Goal: Communication & Community: Answer question/provide support

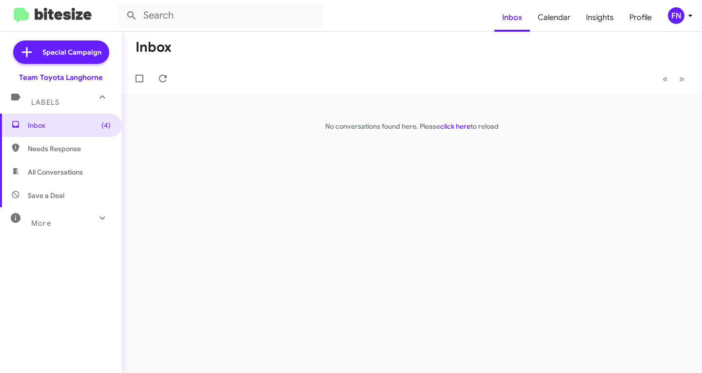
click at [686, 18] on icon at bounding box center [691, 16] width 12 height 12
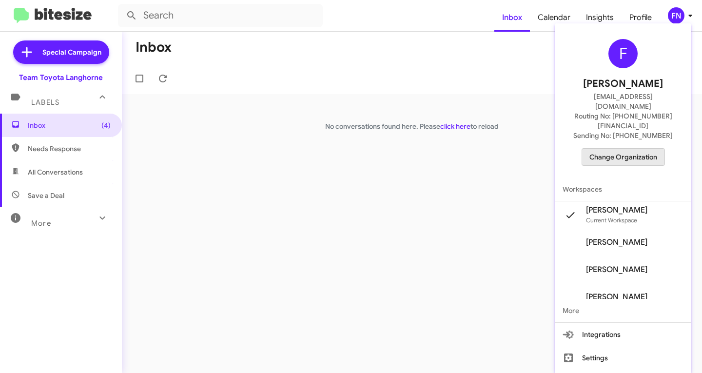
click at [630, 149] on span "Change Organization" at bounding box center [623, 157] width 68 height 17
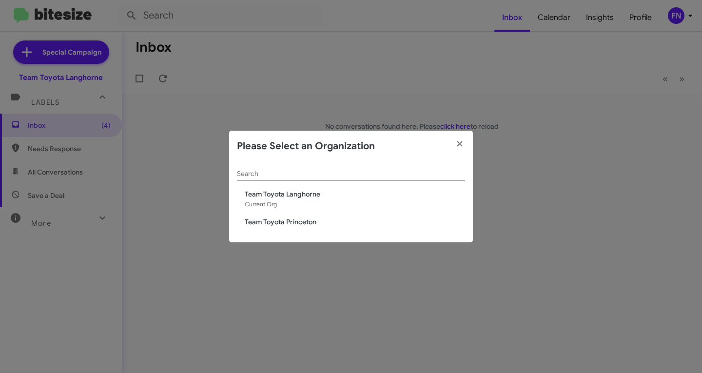
click at [291, 218] on span "Team Toyota Princeton" at bounding box center [355, 222] width 220 height 10
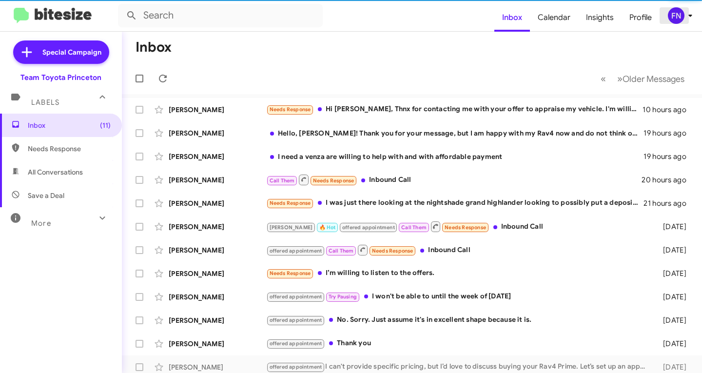
click at [679, 15] on div "FN" at bounding box center [676, 15] width 17 height 17
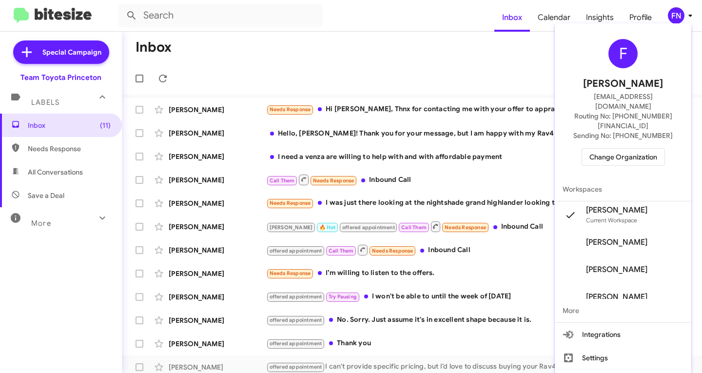
click at [496, 69] on div at bounding box center [351, 186] width 702 height 373
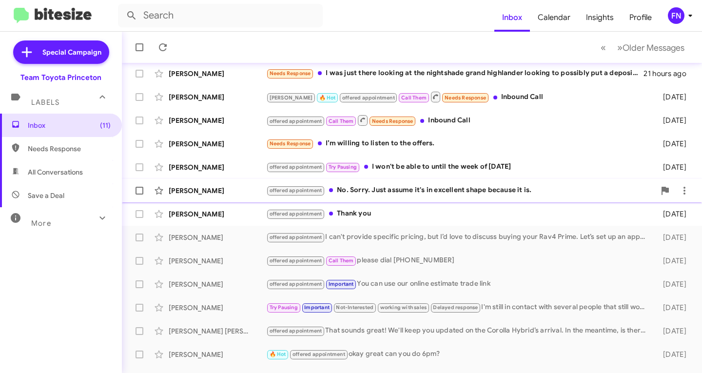
scroll to position [146, 0]
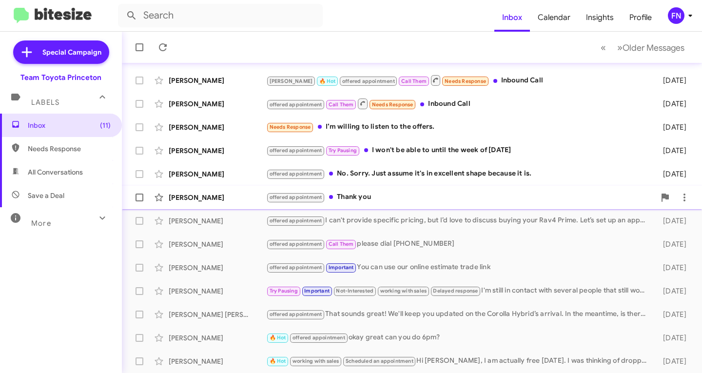
click at [417, 197] on div "offered appointment Thank you" at bounding box center [460, 197] width 389 height 11
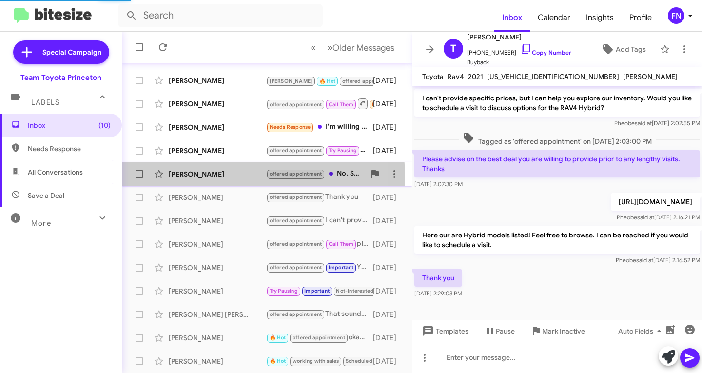
click at [211, 177] on div "Anne Callahan" at bounding box center [218, 174] width 98 height 10
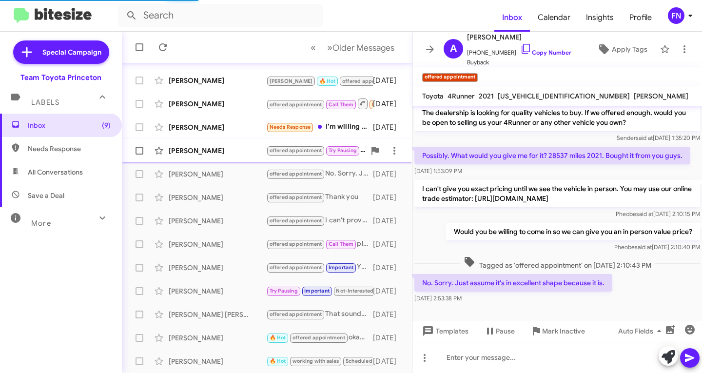
scroll to position [33, 0]
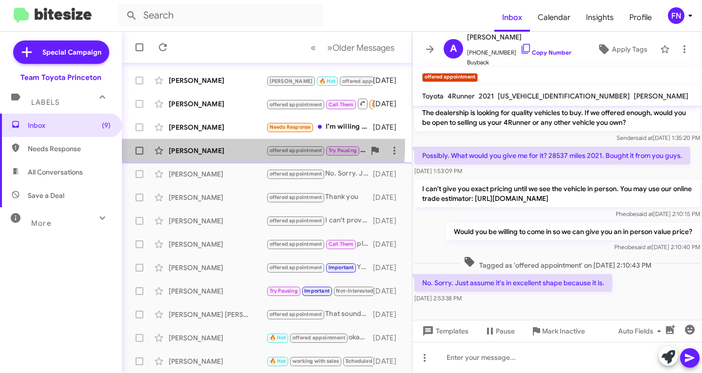
click at [214, 146] on div "Carly Burke" at bounding box center [218, 151] width 98 height 10
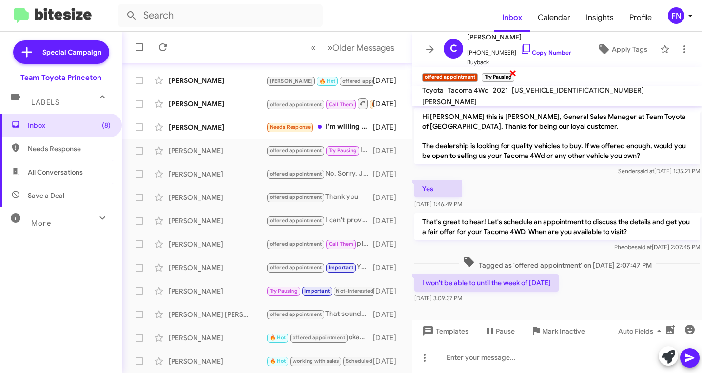
click at [512, 74] on span "×" at bounding box center [513, 73] width 8 height 12
click at [662, 354] on icon at bounding box center [669, 357] width 14 height 14
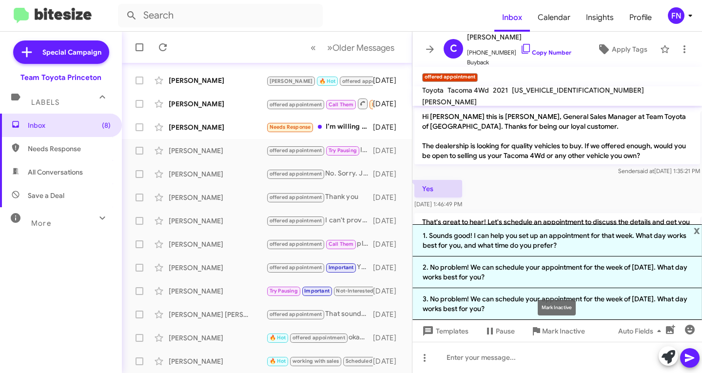
click at [537, 311] on mat-tooltip-component "Mark Inactive" at bounding box center [557, 307] width 52 height 29
click at [539, 303] on div "Mark Inactive" at bounding box center [557, 308] width 38 height 16
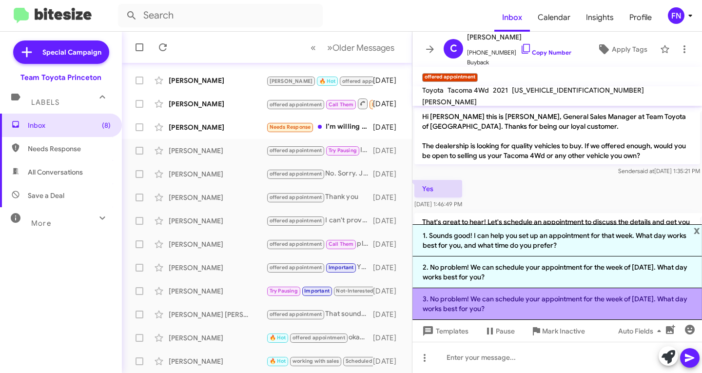
click at [459, 297] on li "3. No problem! We can schedule your appointment for the week of September 2nd. …" at bounding box center [557, 304] width 290 height 32
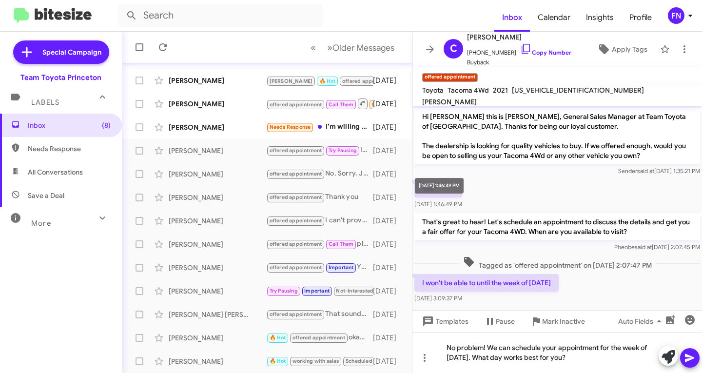
drag, startPoint x: 459, startPoint y: 201, endPoint x: 474, endPoint y: 222, distance: 25.8
click at [460, 202] on span "Aug 19, 2025, 1:46:49 PM" at bounding box center [438, 203] width 48 height 7
click at [688, 368] on div "No problem! We can schedule your appointment for the week of September 2nd. Wha…" at bounding box center [557, 352] width 290 height 41
click at [690, 359] on icon at bounding box center [689, 358] width 9 height 8
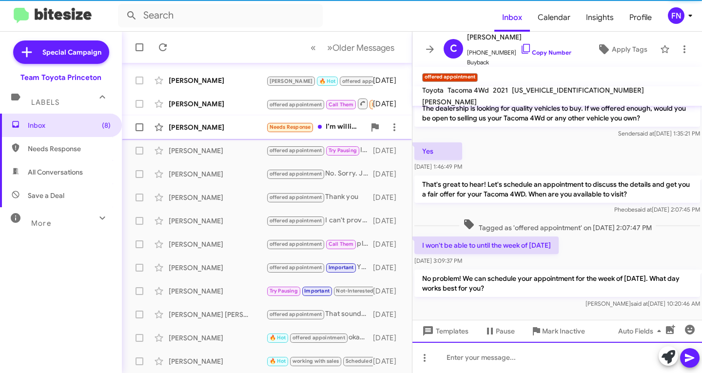
scroll to position [43, 0]
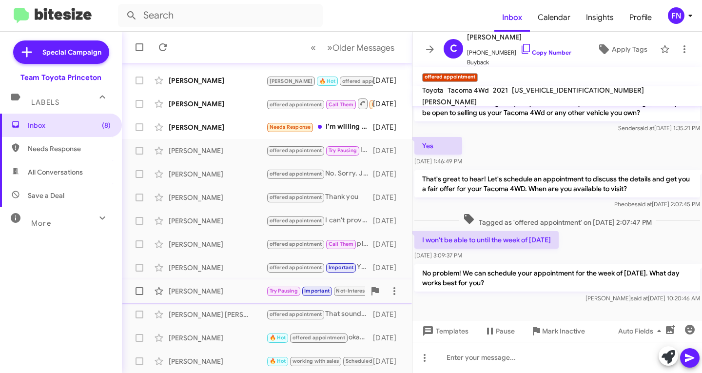
click at [182, 286] on div "Carole Lewis Try Pausing Important Not-Interested working with sales Delayed re…" at bounding box center [267, 291] width 274 height 20
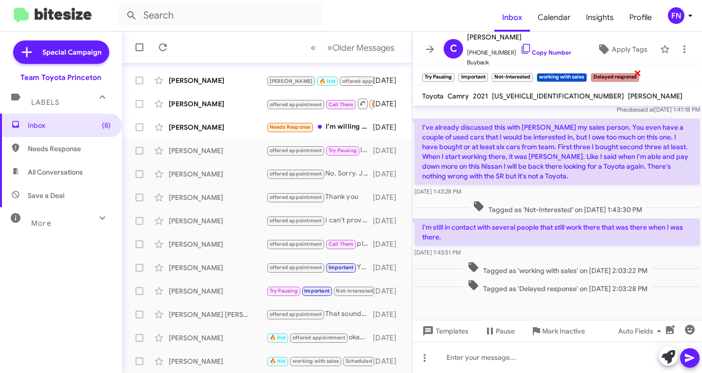
click at [642, 73] on span "×" at bounding box center [638, 73] width 8 height 12
click at [451, 70] on span "×" at bounding box center [453, 73] width 8 height 12
click at [450, 76] on span "×" at bounding box center [450, 73] width 8 height 12
click at [516, 75] on span "×" at bounding box center [516, 73] width 8 height 12
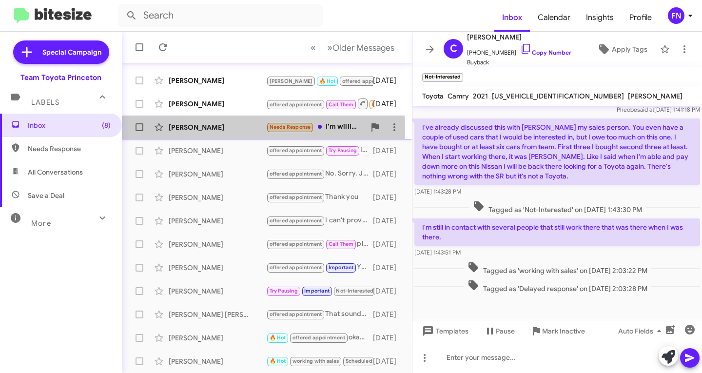
click at [232, 129] on div "Lyndon Luo" at bounding box center [218, 127] width 98 height 10
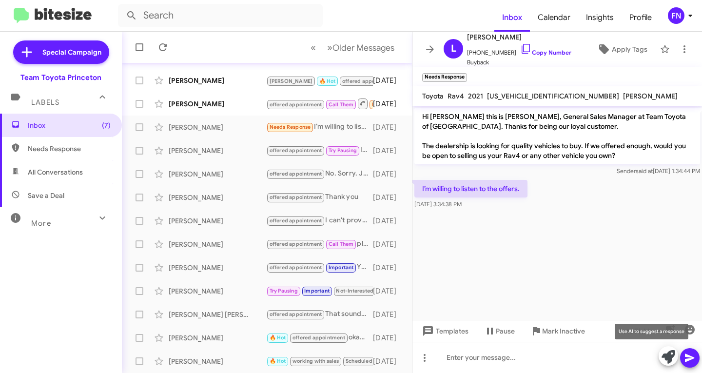
click at [667, 349] on span at bounding box center [669, 356] width 14 height 21
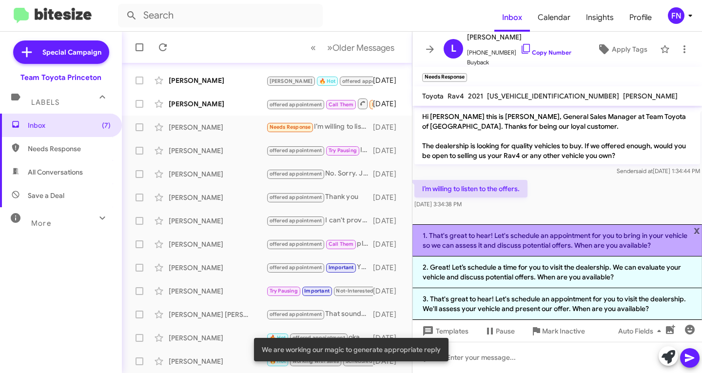
click at [570, 240] on li "1. That's great to hear! Let's schedule an appointment for you to bring in your…" at bounding box center [557, 240] width 290 height 32
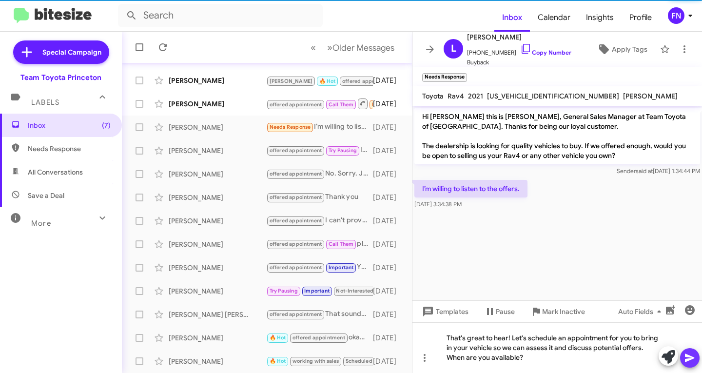
click at [681, 355] on button at bounding box center [690, 358] width 20 height 20
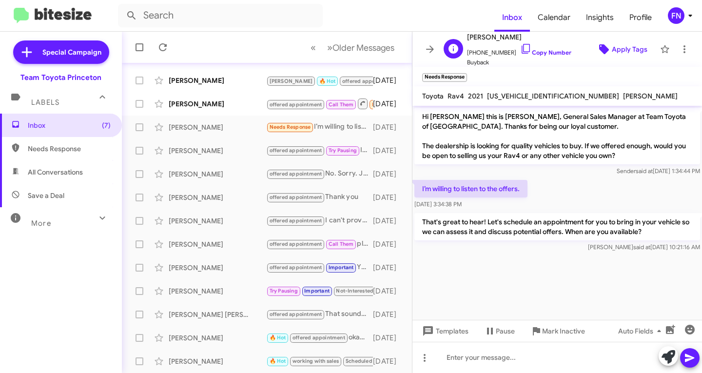
click at [612, 52] on span "Apply Tags" at bounding box center [630, 49] width 36 height 18
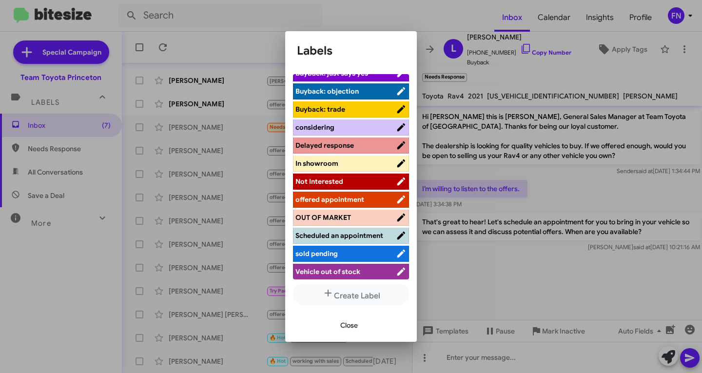
scroll to position [128, 0]
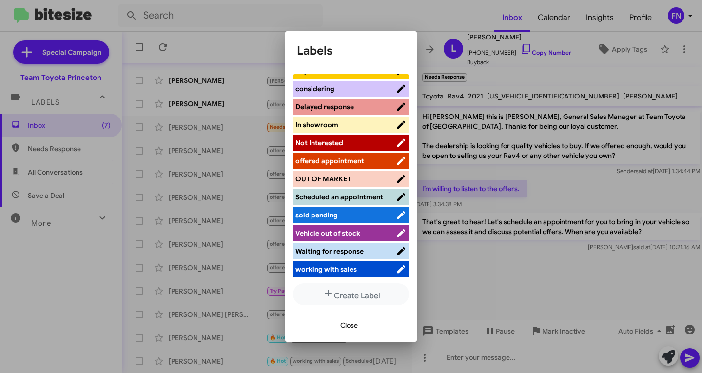
click at [346, 157] on span "offered appointment" at bounding box center [329, 161] width 69 height 9
click at [352, 337] on div "Close" at bounding box center [351, 325] width 108 height 33
click at [353, 329] on span "Close" at bounding box center [349, 325] width 18 height 18
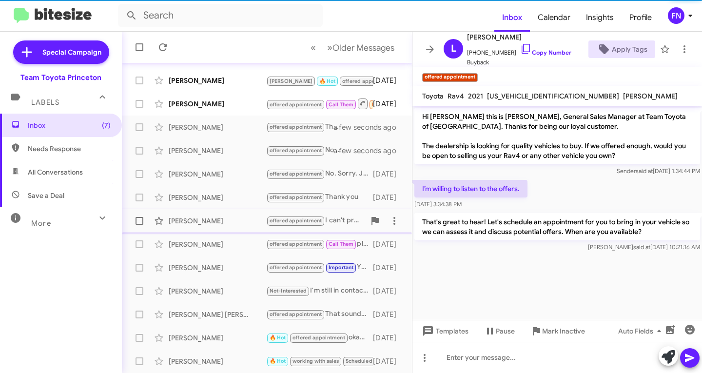
scroll to position [49, 0]
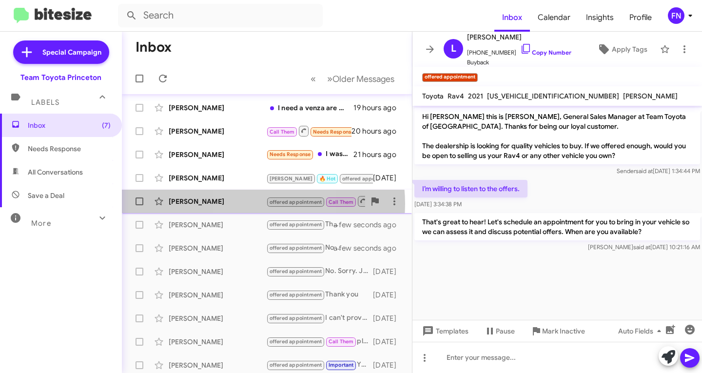
click at [247, 204] on div "Grady Hunt" at bounding box center [218, 201] width 98 height 10
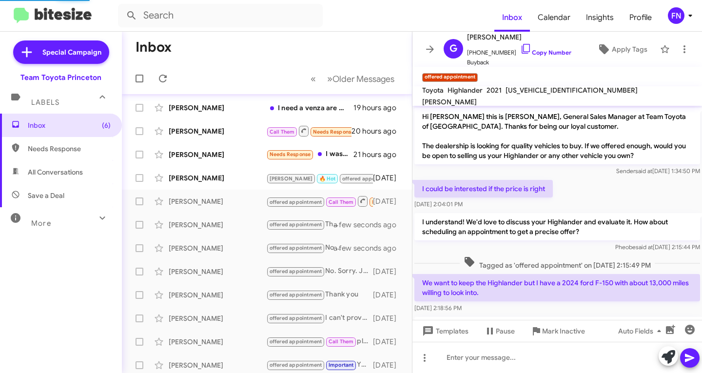
scroll to position [109, 0]
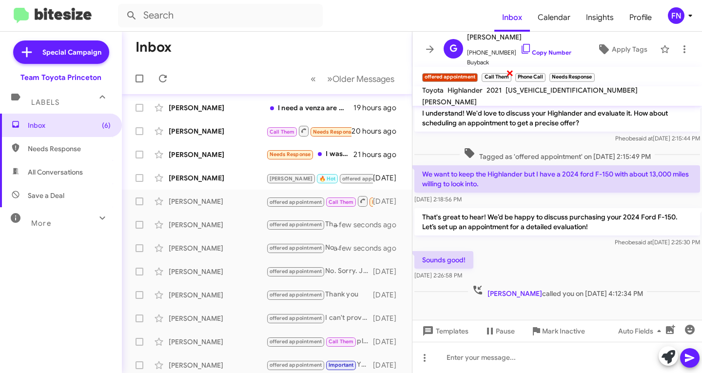
click at [511, 77] on span "×" at bounding box center [510, 73] width 8 height 12
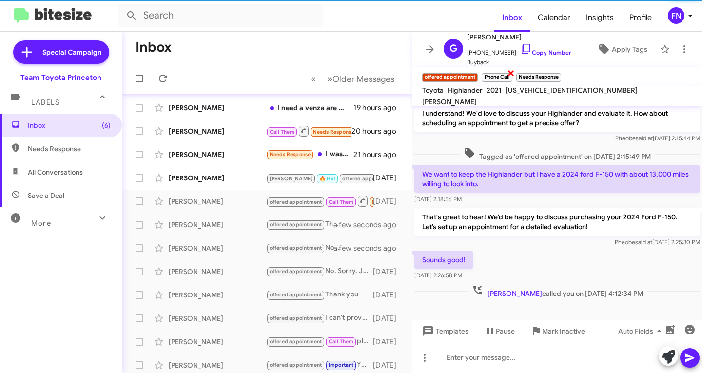
click at [507, 76] on small "Phone Call" at bounding box center [497, 77] width 30 height 9
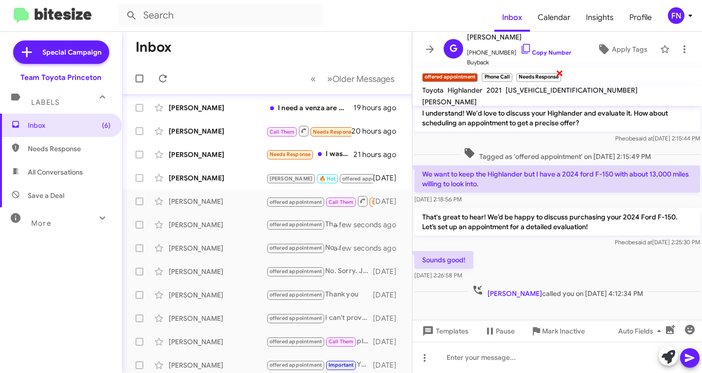
click at [563, 73] on span "×" at bounding box center [560, 73] width 8 height 12
click at [512, 76] on span "×" at bounding box center [511, 73] width 8 height 12
click at [207, 177] on div "Edson Pena" at bounding box center [218, 178] width 98 height 10
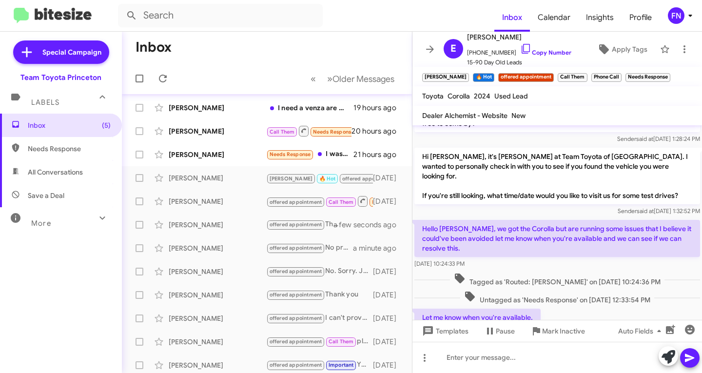
scroll to position [49, 0]
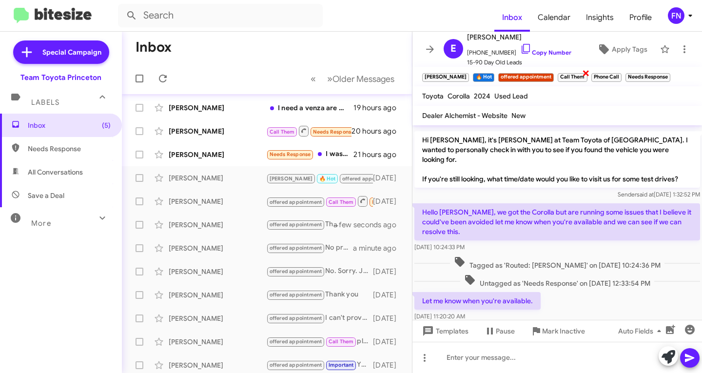
click at [582, 72] on span "×" at bounding box center [586, 73] width 8 height 12
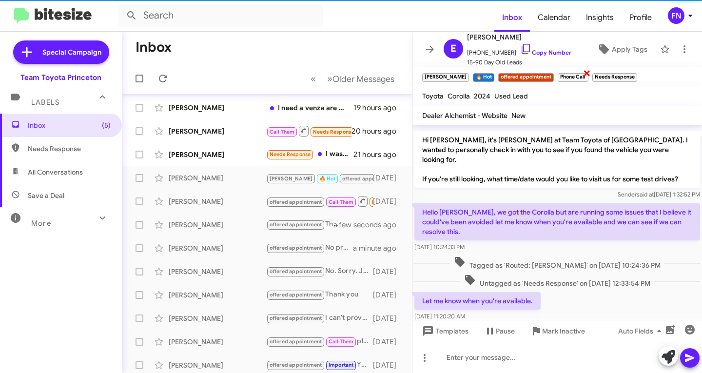
click at [583, 76] on span "×" at bounding box center [587, 73] width 8 height 12
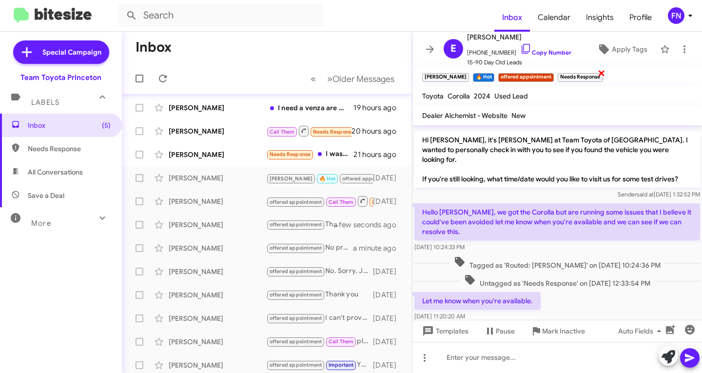
click at [598, 76] on span "×" at bounding box center [602, 73] width 8 height 12
click at [671, 363] on icon at bounding box center [669, 357] width 14 height 14
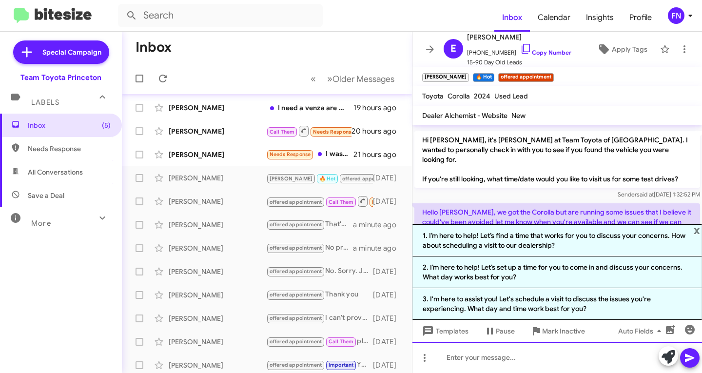
click at [480, 357] on div at bounding box center [557, 357] width 290 height 31
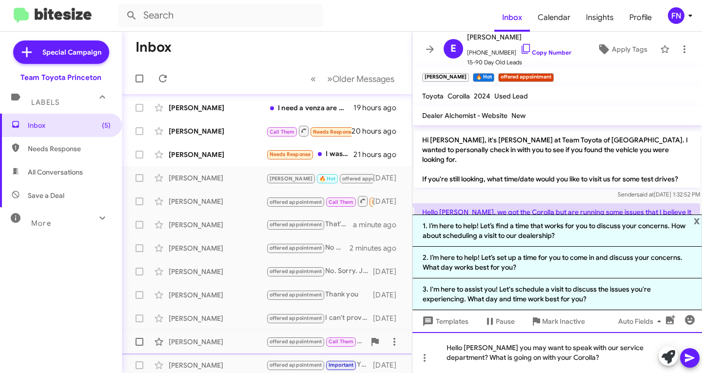
drag, startPoint x: 580, startPoint y: 358, endPoint x: 402, endPoint y: 350, distance: 178.2
click at [402, 350] on div "Inbox « Previous » Next Older Messages Raul Castillo Needs Response Hi Andrew, …" at bounding box center [412, 202] width 580 height 341
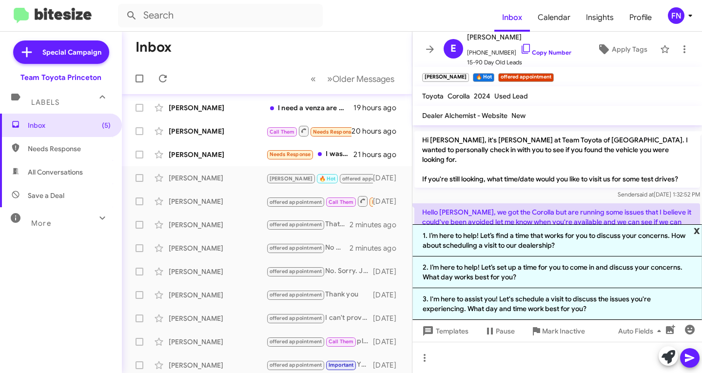
click at [697, 231] on span "x" at bounding box center [697, 230] width 6 height 12
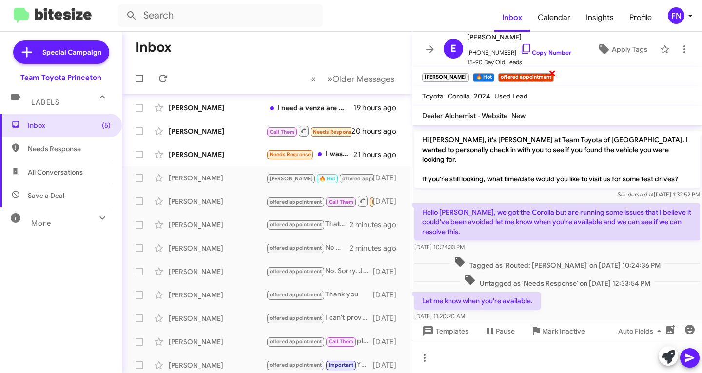
click at [548, 75] on span "×" at bounding box center [552, 73] width 8 height 12
click at [612, 49] on span "Apply Tags" at bounding box center [630, 49] width 36 height 18
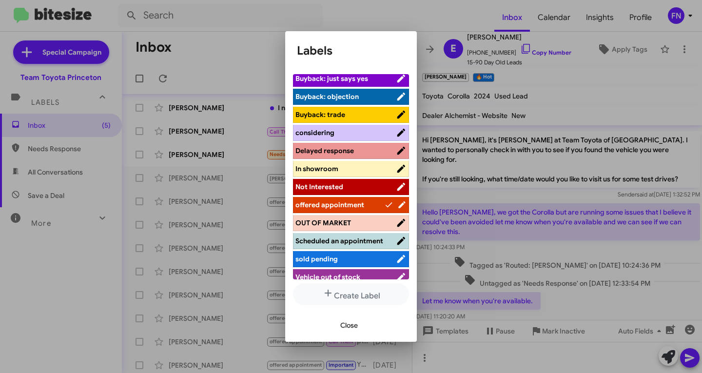
scroll to position [128, 0]
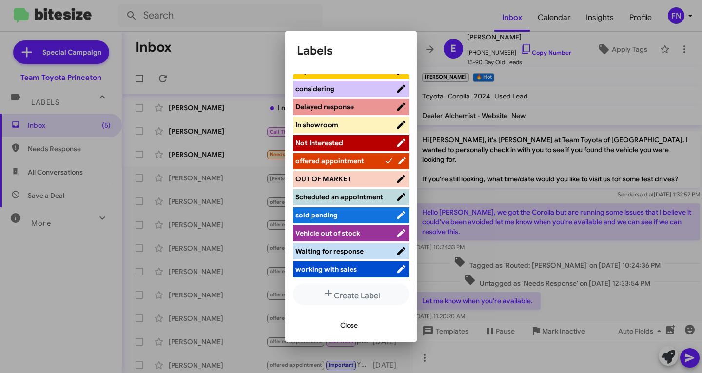
click at [341, 270] on span "working with sales" at bounding box center [325, 269] width 61 height 9
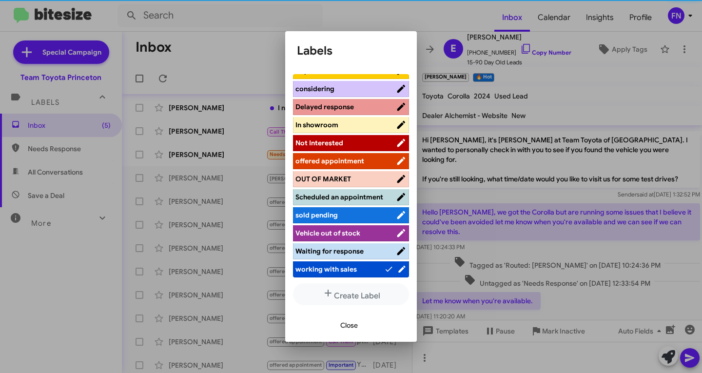
click at [343, 321] on span "Close" at bounding box center [349, 325] width 18 height 18
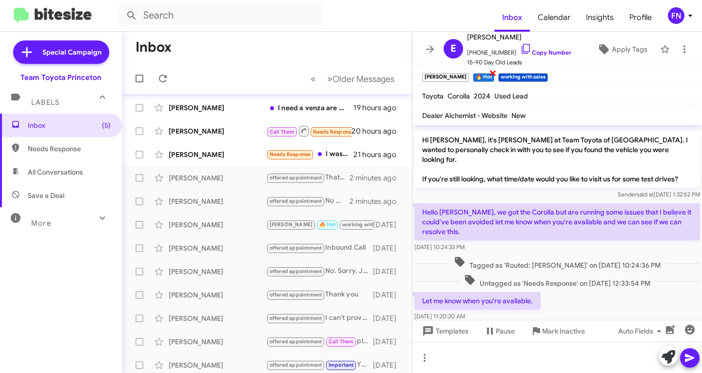
click at [489, 73] on span "×" at bounding box center [493, 73] width 8 height 12
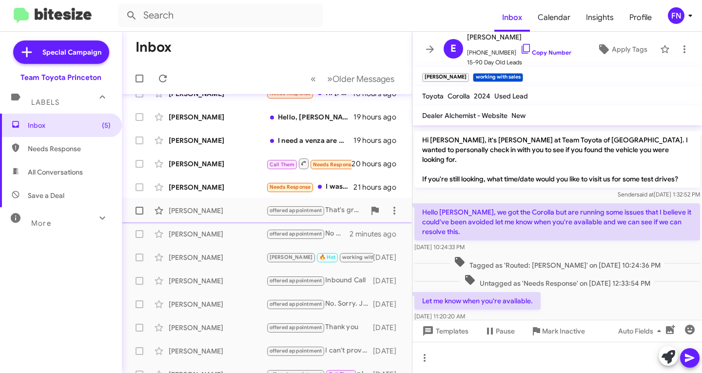
scroll to position [0, 0]
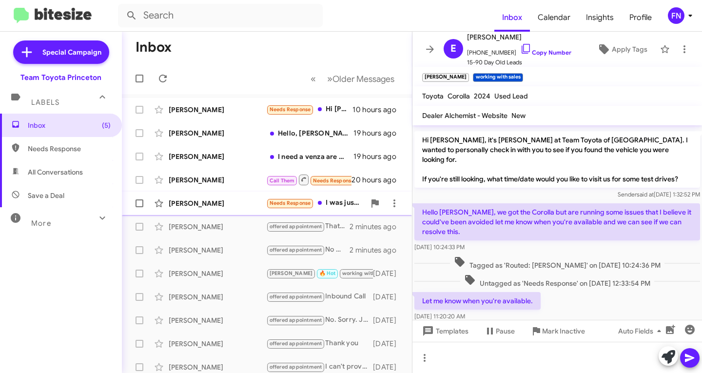
click at [211, 206] on div "Rachel Sudeck" at bounding box center [218, 203] width 98 height 10
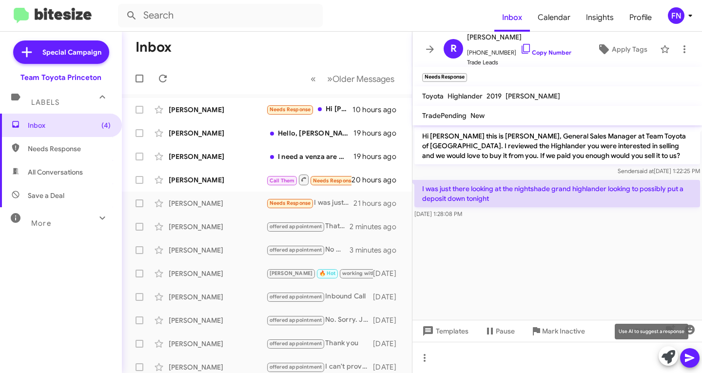
click at [667, 358] on icon at bounding box center [669, 357] width 14 height 14
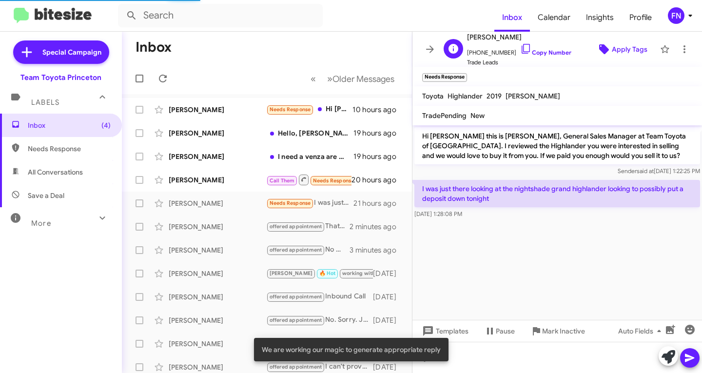
click at [618, 41] on span "Apply Tags" at bounding box center [630, 49] width 36 height 18
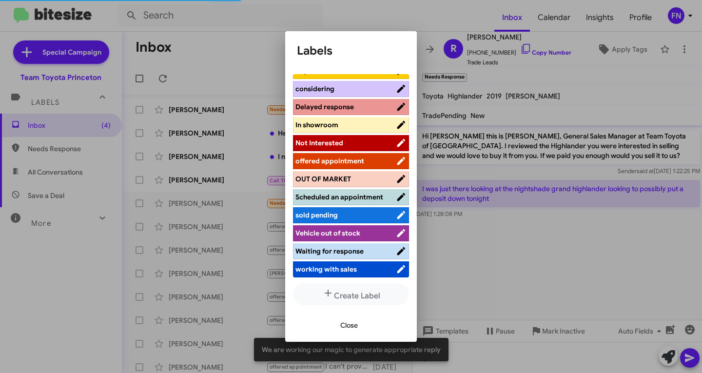
scroll to position [128, 0]
click at [336, 263] on li "working with sales" at bounding box center [351, 269] width 116 height 16
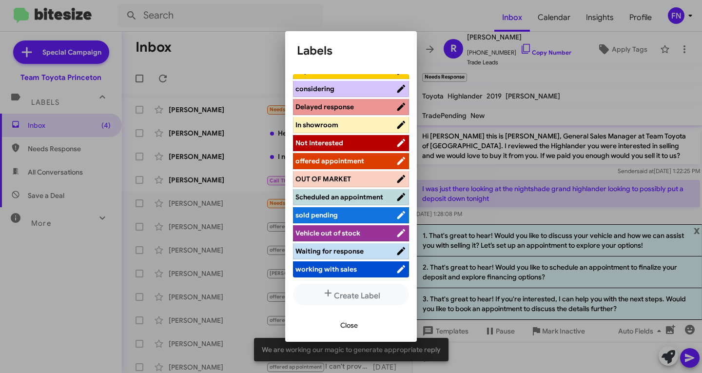
click at [352, 266] on span "working with sales" at bounding box center [325, 269] width 61 height 9
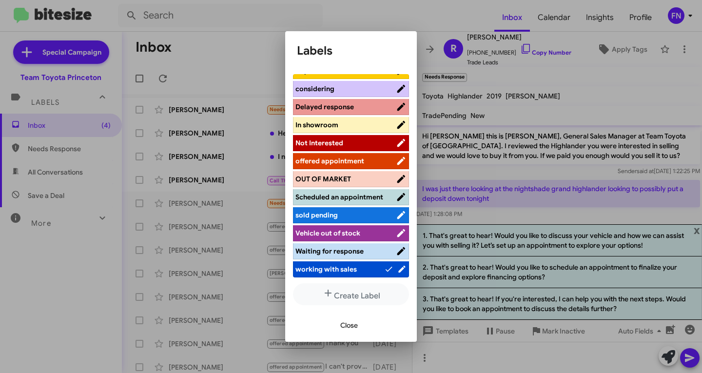
click at [352, 326] on span "Close" at bounding box center [349, 325] width 18 height 18
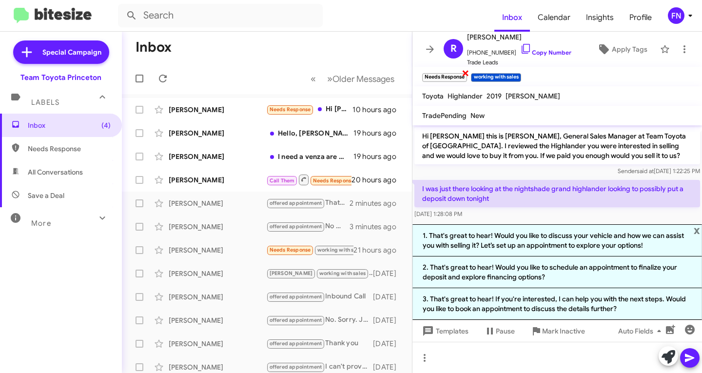
click at [463, 70] on span "×" at bounding box center [466, 73] width 8 height 12
click at [222, 256] on div "Rachel Sudeck Needs Response working with sales I was just there looking at the…" at bounding box center [267, 250] width 274 height 20
click at [246, 171] on div "Andrew Kulley Call Them Needs Response Inbound Call 20 hours ago" at bounding box center [267, 180] width 274 height 20
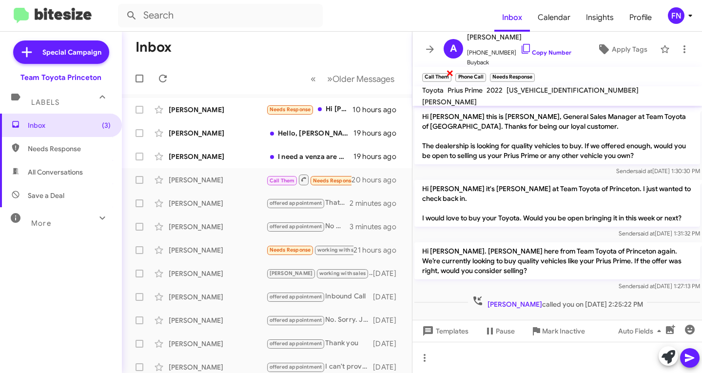
click at [445, 70] on div "Call Them ×" at bounding box center [436, 76] width 33 height 12
click at [451, 78] on span "×" at bounding box center [450, 73] width 8 height 12
click at [448, 76] on span "×" at bounding box center [451, 73] width 8 height 12
click at [465, 74] on span "×" at bounding box center [466, 73] width 8 height 12
drag, startPoint x: 602, startPoint y: 38, endPoint x: 600, endPoint y: 50, distance: 12.4
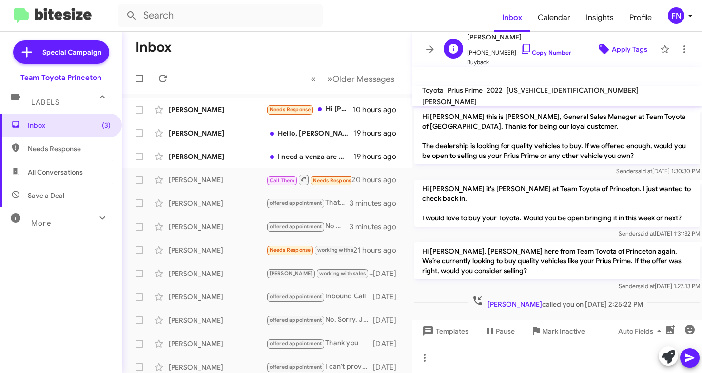
click at [602, 39] on div "A Andrew Kulley +16096510940 Copy Number Buyback Apply Tags" at bounding box center [547, 49] width 215 height 36
click at [600, 50] on icon at bounding box center [604, 49] width 10 height 10
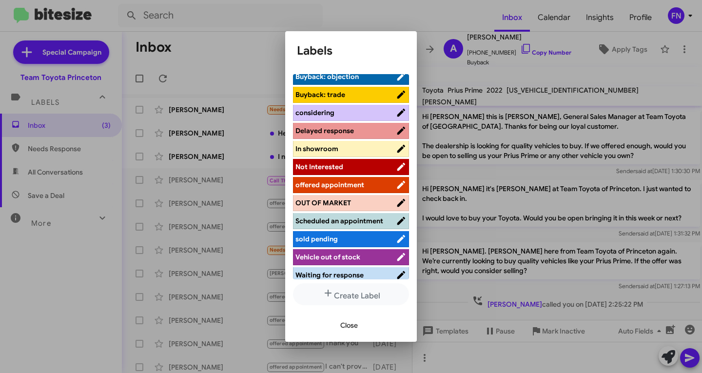
scroll to position [79, 0]
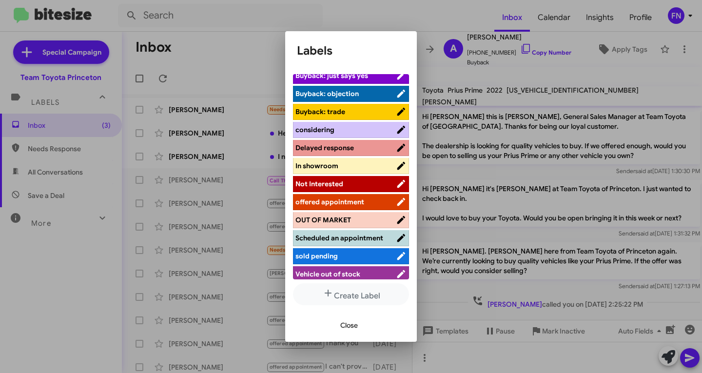
click at [361, 196] on li "offered appointment" at bounding box center [351, 202] width 116 height 16
click at [374, 204] on span "offered appointment" at bounding box center [345, 202] width 100 height 10
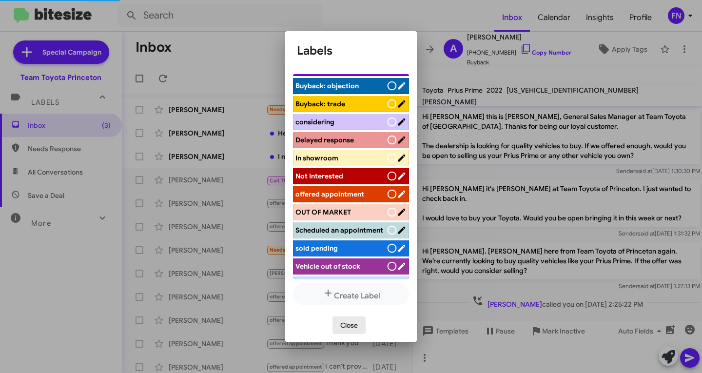
click at [345, 325] on span "Close" at bounding box center [349, 325] width 18 height 18
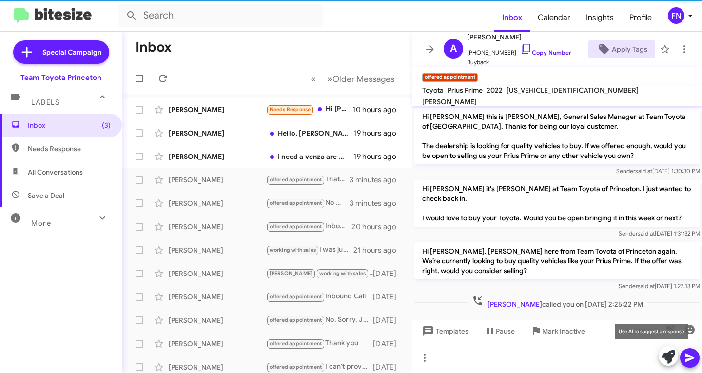
click at [667, 354] on icon at bounding box center [669, 357] width 14 height 14
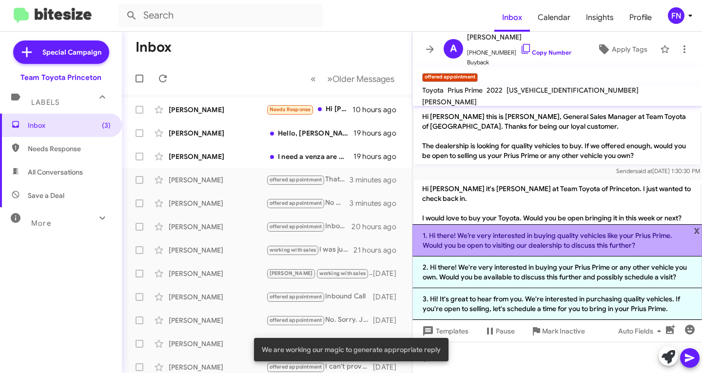
click at [508, 239] on li "1. Hi there! We’re very interested in buying quality vehicles like your Prius P…" at bounding box center [557, 240] width 290 height 32
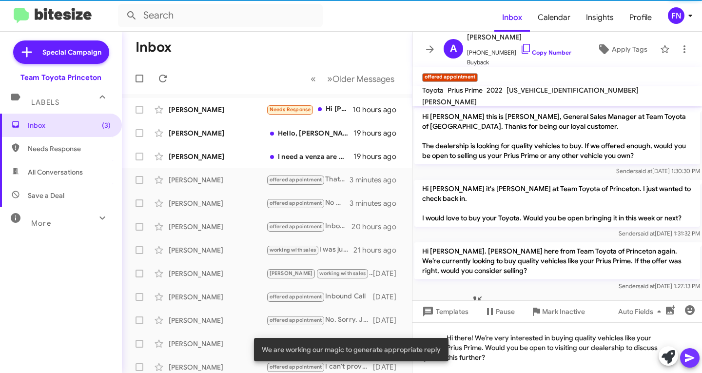
click at [685, 358] on icon at bounding box center [690, 358] width 12 height 12
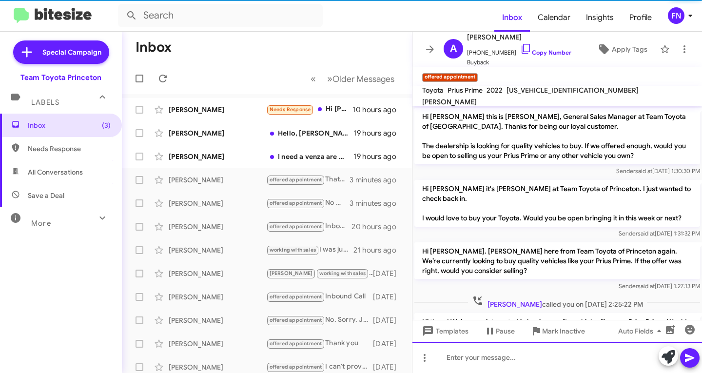
scroll to position [46, 0]
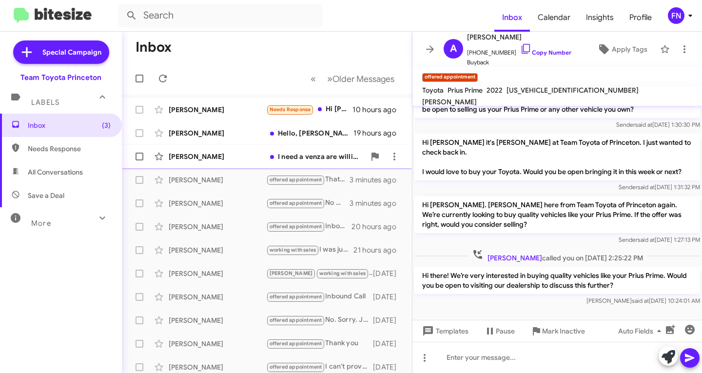
click at [192, 151] on div "Eliseo Carrasco I need a venza are willing to help with and with affordable pay…" at bounding box center [267, 157] width 274 height 20
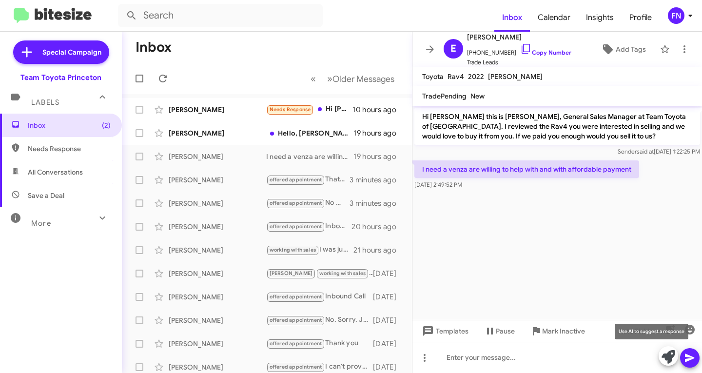
click at [667, 357] on icon at bounding box center [669, 357] width 14 height 14
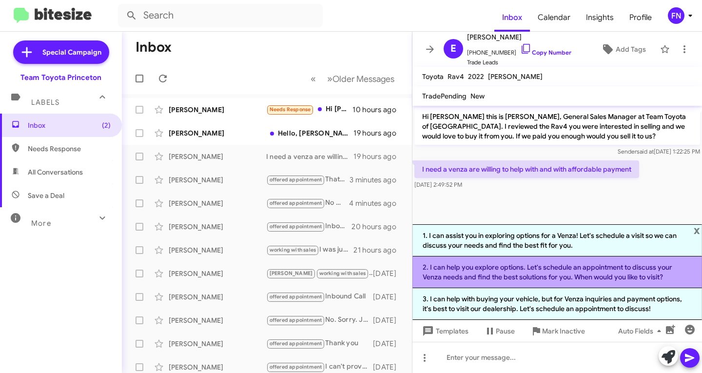
click at [551, 275] on li "2. I can help you explore options. Let's schedule an appointment to discuss you…" at bounding box center [557, 272] width 290 height 32
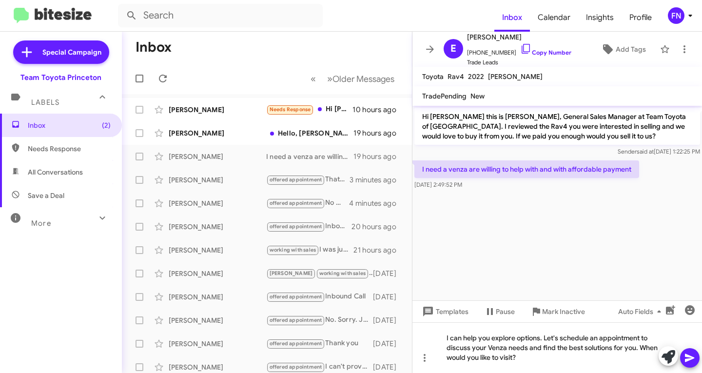
click at [694, 359] on icon at bounding box center [690, 358] width 12 height 12
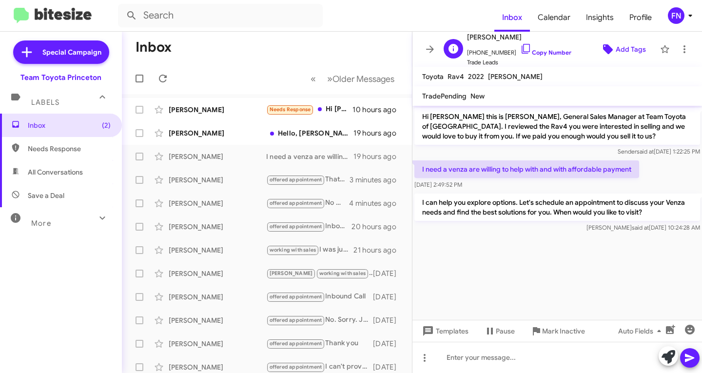
click at [630, 48] on span "Add Tags" at bounding box center [631, 49] width 30 height 18
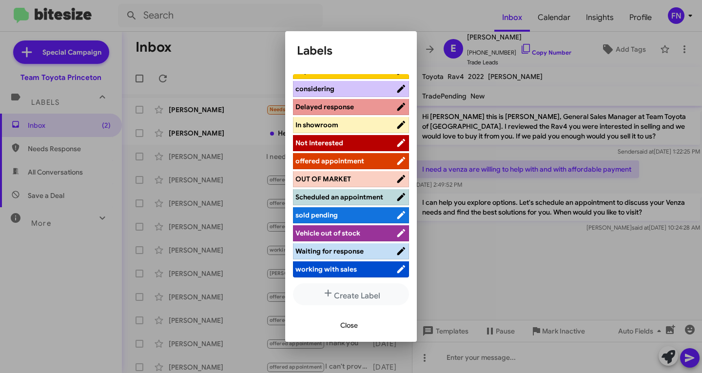
click at [369, 156] on span "offered appointment" at bounding box center [345, 161] width 100 height 10
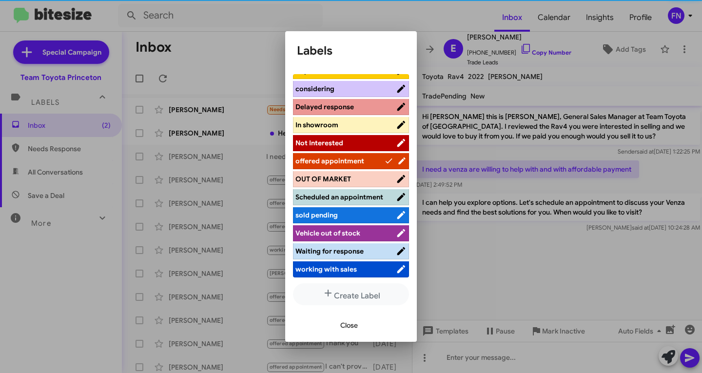
scroll to position [128, 0]
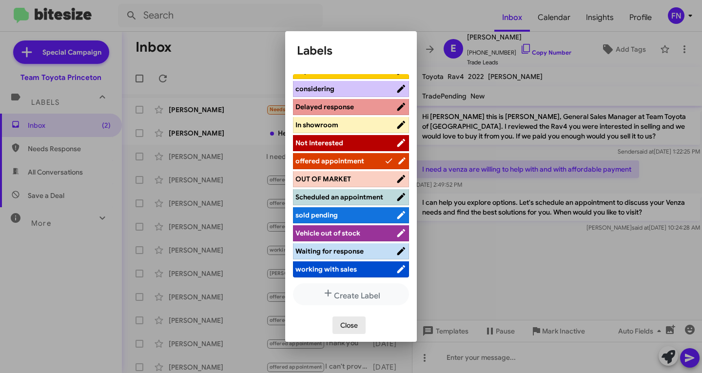
click at [355, 324] on span "Close" at bounding box center [349, 325] width 18 height 18
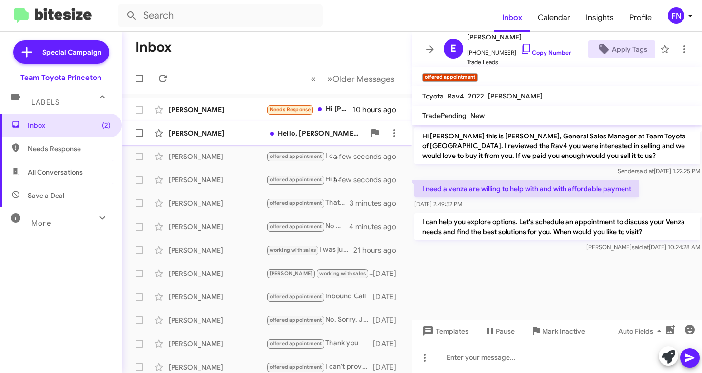
click at [191, 125] on div "Sergei Krutkov Hello, Andrew! Thank you for your message, but I am happy with m…" at bounding box center [267, 133] width 274 height 20
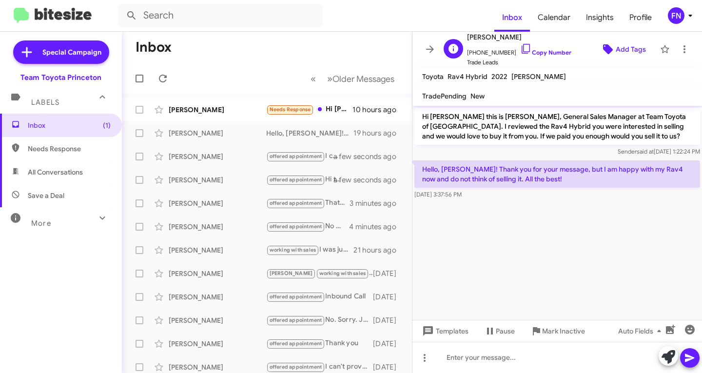
click at [602, 50] on icon at bounding box center [608, 49] width 12 height 12
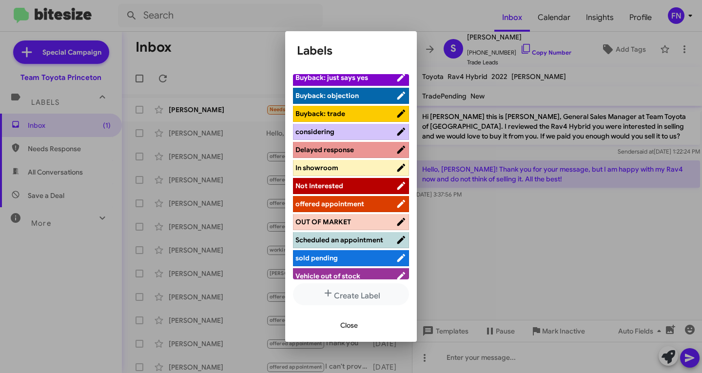
scroll to position [128, 0]
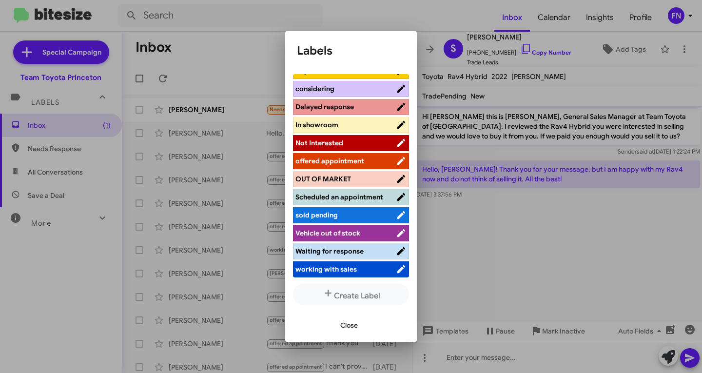
click at [361, 135] on li "Not Interested" at bounding box center [351, 143] width 116 height 16
click at [361, 138] on span "Not Interested" at bounding box center [345, 143] width 100 height 10
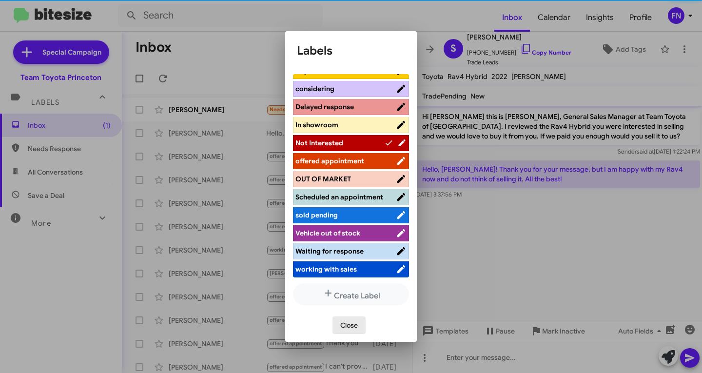
click at [347, 318] on span "Close" at bounding box center [349, 325] width 18 height 18
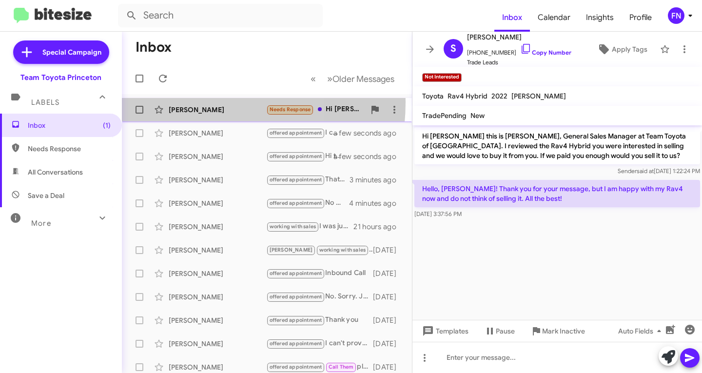
click at [179, 102] on div "Raul Castillo Needs Response Hi Andrew, Thnx for contacting me with your offer …" at bounding box center [267, 110] width 274 height 20
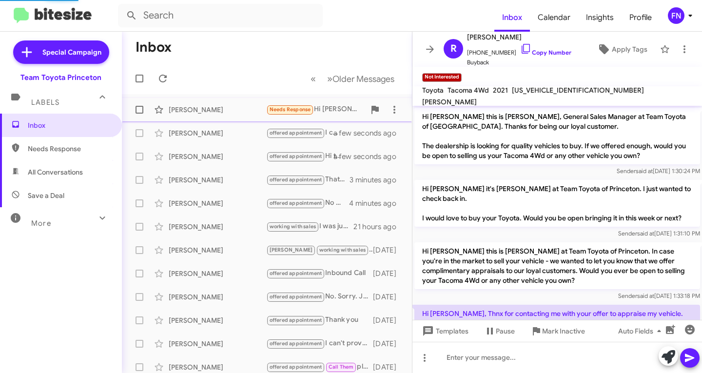
scroll to position [36, 0]
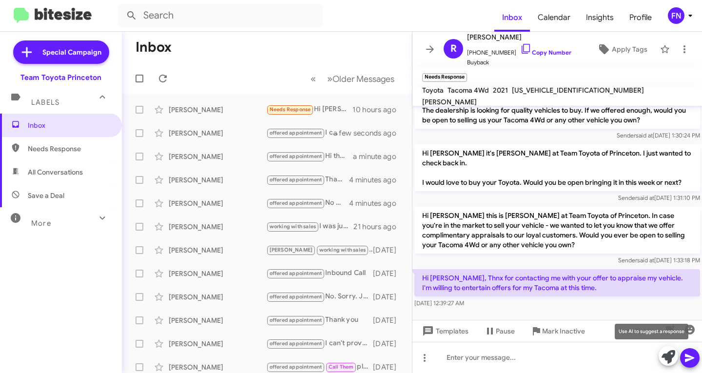
click at [672, 353] on icon at bounding box center [669, 357] width 14 height 14
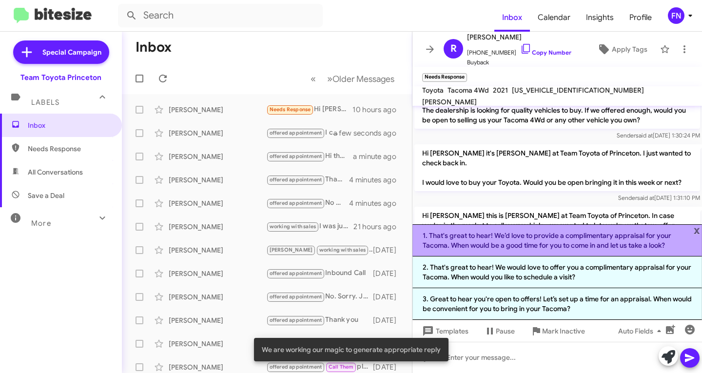
click at [519, 238] on li "1. That's great to hear! We’d love to provide a complimentary appraisal for you…" at bounding box center [557, 240] width 290 height 32
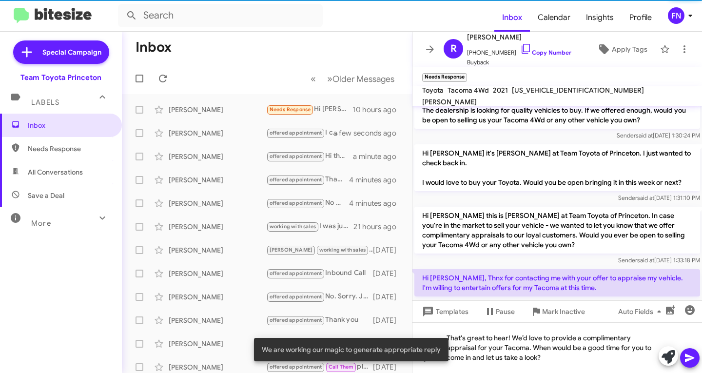
click at [698, 362] on button at bounding box center [690, 358] width 20 height 20
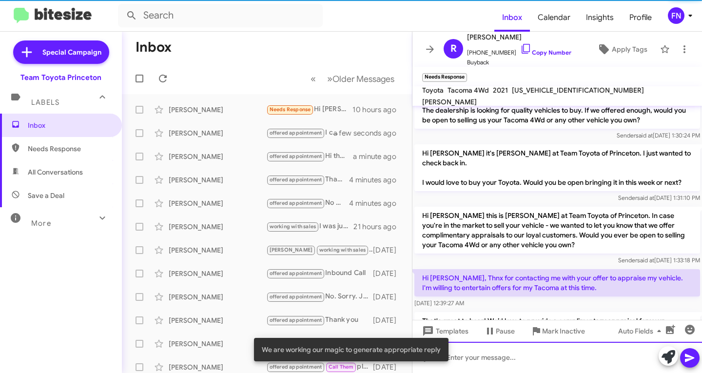
scroll to position [81, 0]
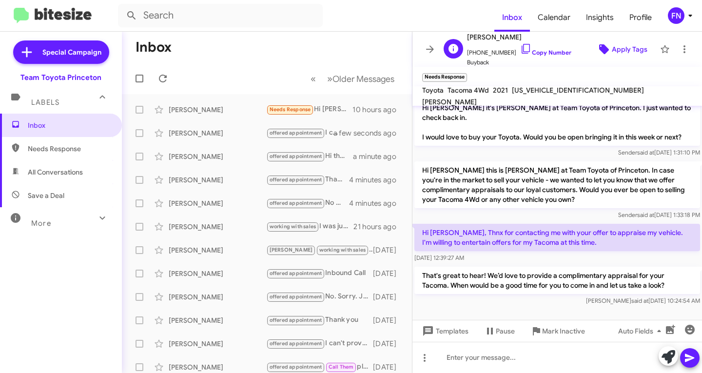
click at [629, 51] on span "Apply Tags" at bounding box center [630, 49] width 36 height 18
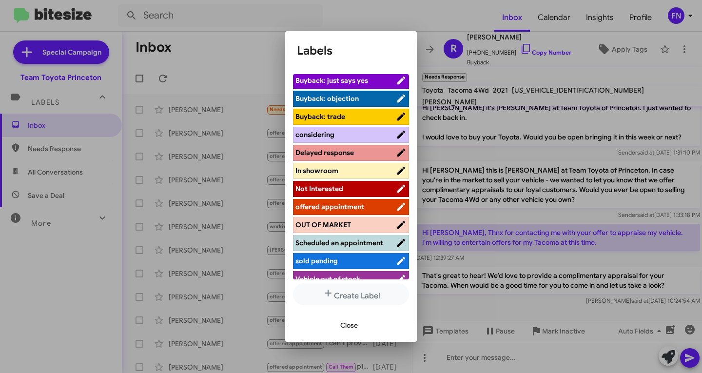
scroll to position [128, 0]
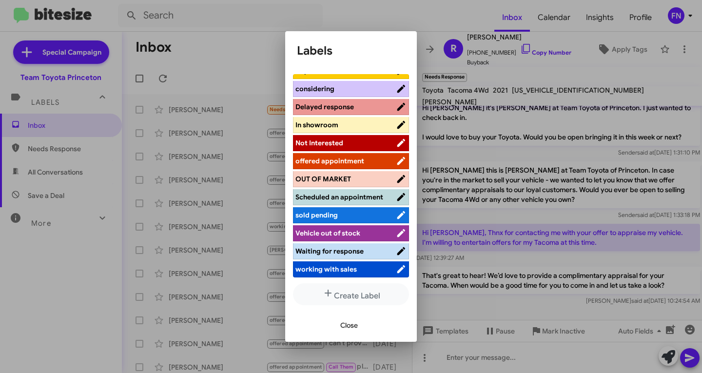
click at [353, 157] on span "offered appointment" at bounding box center [329, 161] width 69 height 9
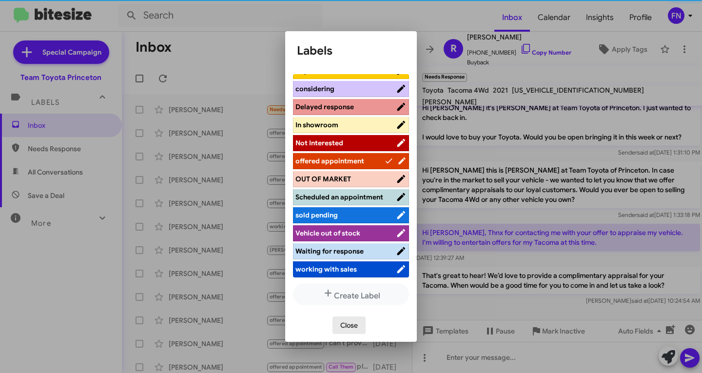
click at [351, 324] on span "Close" at bounding box center [349, 325] width 18 height 18
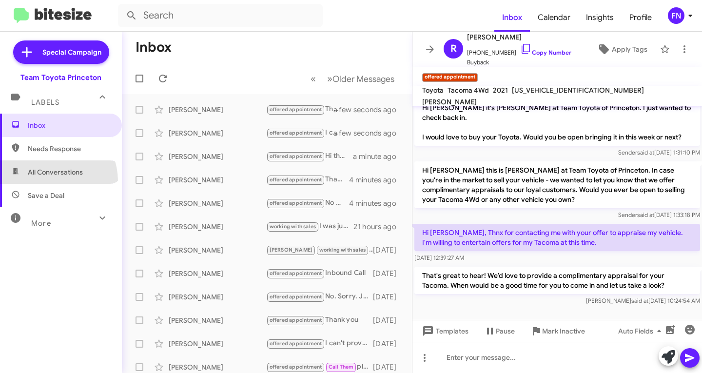
click at [47, 181] on span "All Conversations" at bounding box center [61, 171] width 122 height 23
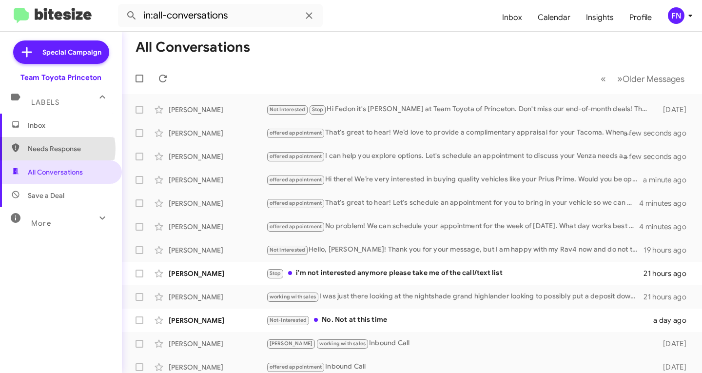
click at [57, 149] on span "Needs Response" at bounding box center [69, 149] width 83 height 10
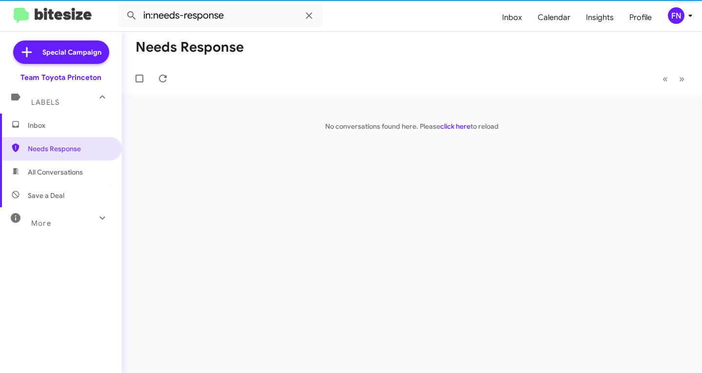
click at [61, 174] on span "All Conversations" at bounding box center [55, 172] width 55 height 10
type input "in:all-conversations"
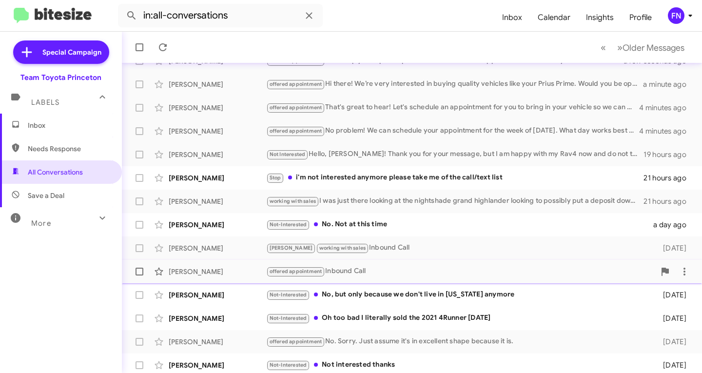
scroll to position [193, 0]
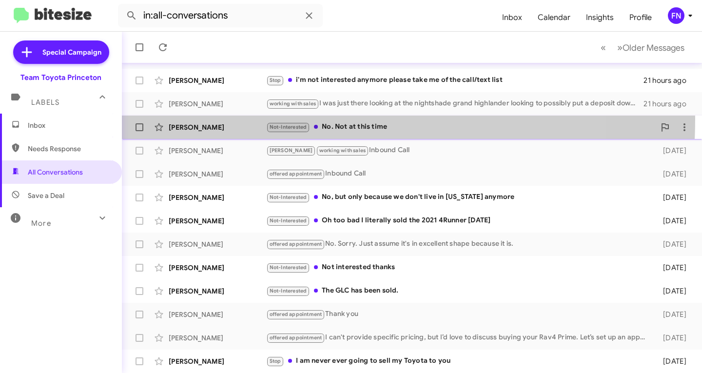
drag, startPoint x: 217, startPoint y: 118, endPoint x: 213, endPoint y: 121, distance: 5.3
click at [216, 118] on div "Paul Kettlewell Not-Interested No. Not at this time a day ago" at bounding box center [412, 127] width 565 height 20
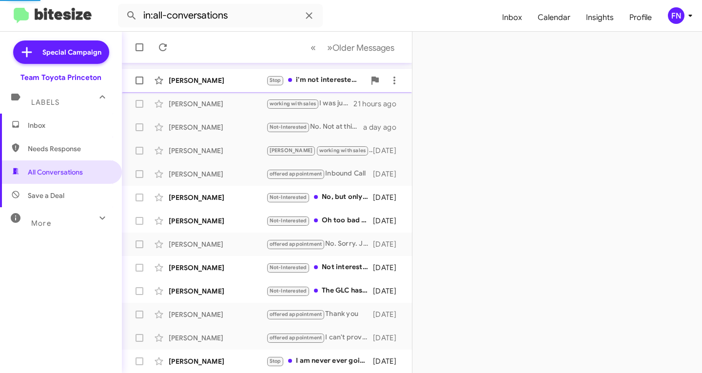
drag, startPoint x: 223, startPoint y: 79, endPoint x: 222, endPoint y: 87, distance: 7.9
click at [223, 78] on div "Zeyad M" at bounding box center [218, 81] width 98 height 10
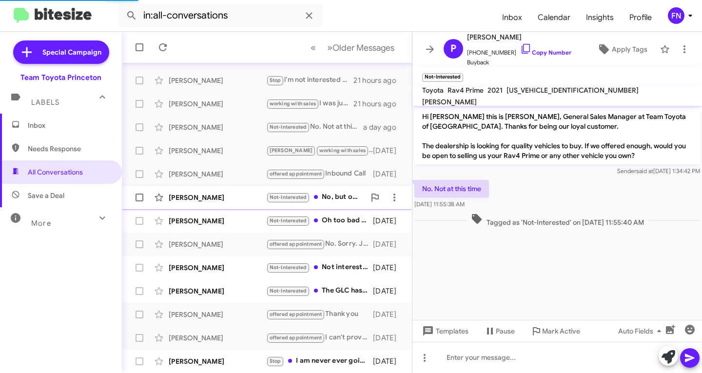
click at [226, 195] on div "Justin Joseph" at bounding box center [218, 198] width 98 height 10
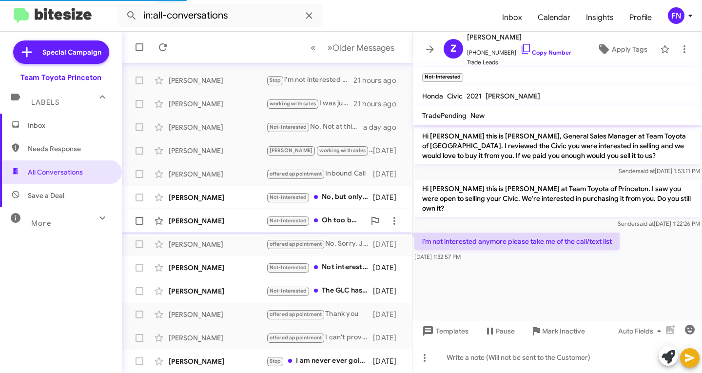
click at [229, 219] on div "Joyce Anderson" at bounding box center [218, 221] width 98 height 10
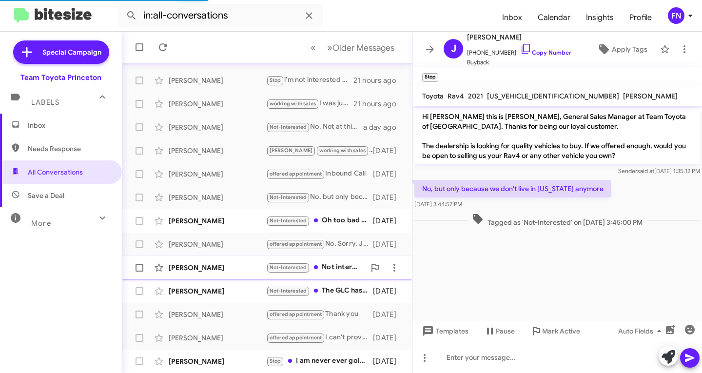
click at [235, 256] on span "Benson Goodwyn Not-Interested Not interested thanks 2 days ago" at bounding box center [267, 267] width 290 height 23
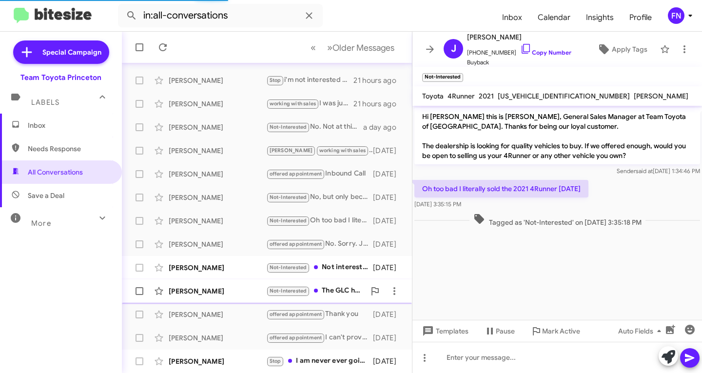
click at [228, 287] on div "Walter Nall" at bounding box center [218, 291] width 98 height 10
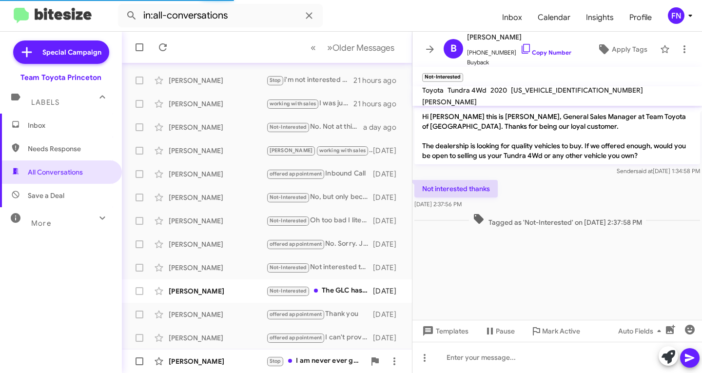
click at [211, 361] on div "Jay Sadowsky" at bounding box center [218, 361] width 98 height 10
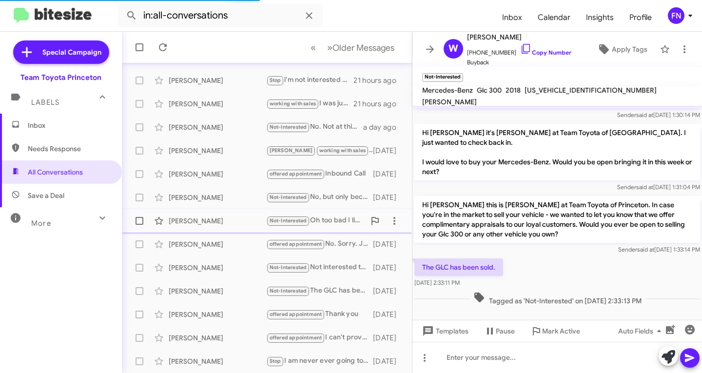
scroll to position [26, 0]
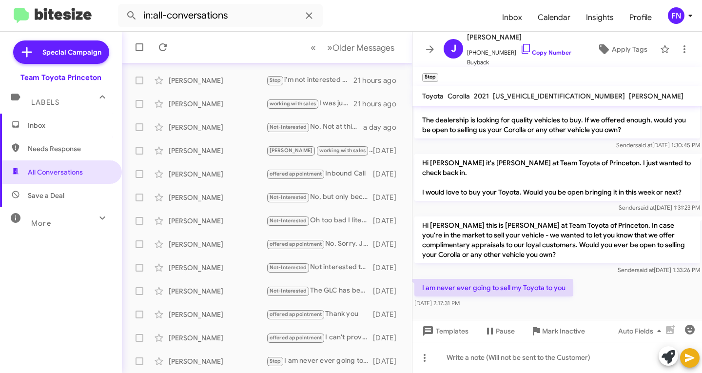
click at [352, 33] on mat-toolbar-row "« Previous » Next Older Messages" at bounding box center [267, 47] width 290 height 31
click at [347, 45] on span "Older Messages" at bounding box center [364, 47] width 62 height 11
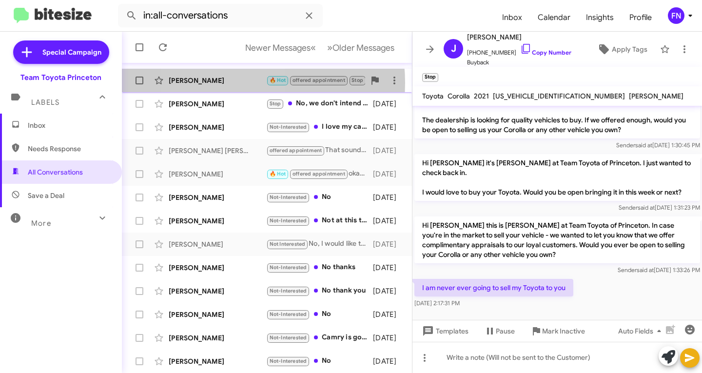
click at [221, 83] on div "Georges Dominique" at bounding box center [218, 81] width 98 height 10
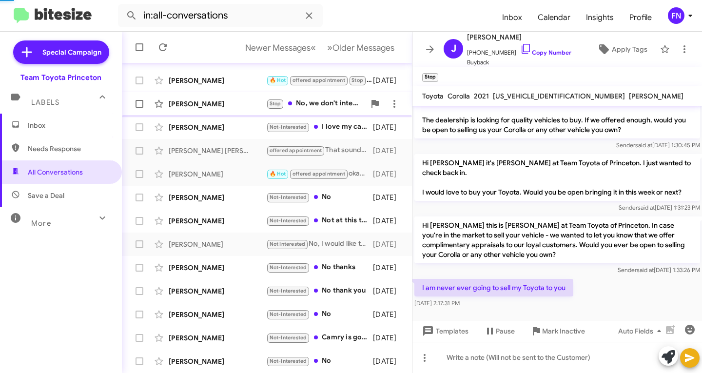
click at [220, 97] on div "Jeffrey Williams Stop No, we don't intend to sell any of our cars. You can take…" at bounding box center [267, 104] width 274 height 20
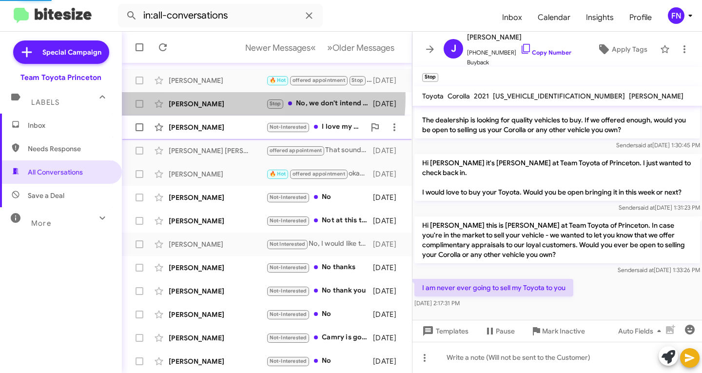
scroll to position [127, 0]
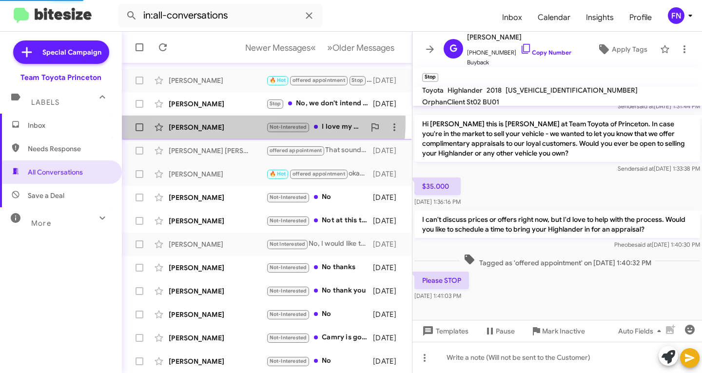
click at [217, 121] on div "Patricia Labate Not-Interested I love my car. Not selling only have 46000 miles…" at bounding box center [267, 127] width 274 height 20
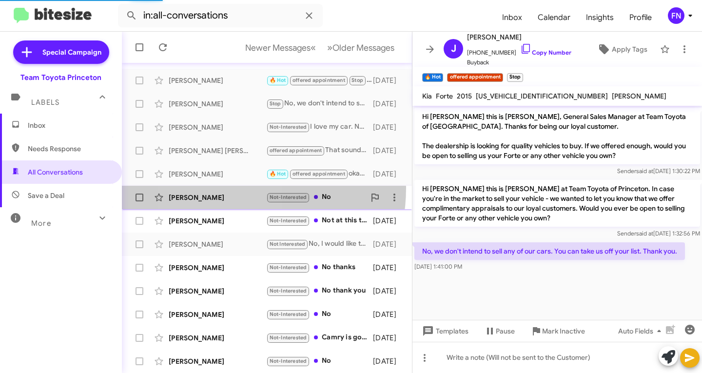
click at [220, 188] on div "Michael Awad Not-Interested No 2 days ago" at bounding box center [267, 198] width 274 height 20
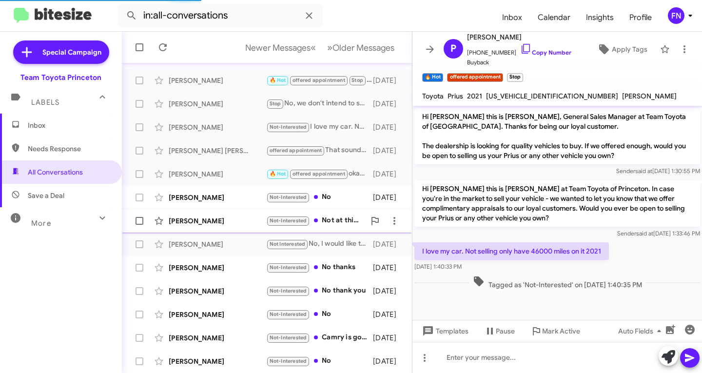
click at [220, 211] on div "Kristie Mrozicki Not-Interested Not at this time 2 days ago" at bounding box center [267, 221] width 274 height 20
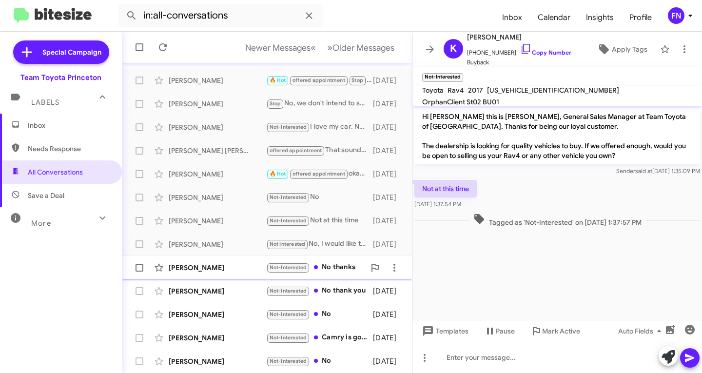
click at [223, 261] on div "Christine Panfili Not-Interested No thanks 2 days ago" at bounding box center [267, 268] width 274 height 20
drag, startPoint x: 219, startPoint y: 286, endPoint x: 223, endPoint y: 303, distance: 17.5
click at [219, 288] on div "Madeline Sturm Not-Interested No thank you 2 days ago" at bounding box center [267, 291] width 274 height 20
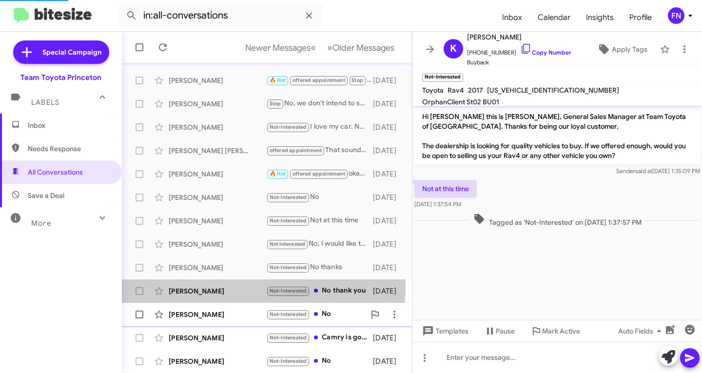
scroll to position [46, 0]
click at [225, 310] on div "Lois Deckelbaum Not-Interested No 2 days ago" at bounding box center [267, 315] width 274 height 20
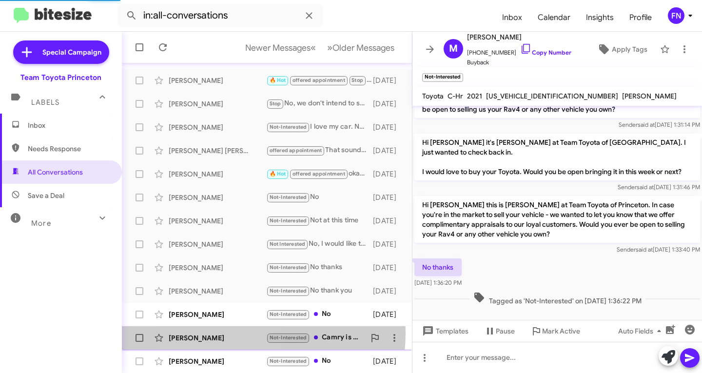
click at [220, 333] on div "Nicole Ditchkofsky Not-Interested Camry is gone. I got a new car 2 days ago" at bounding box center [267, 338] width 274 height 20
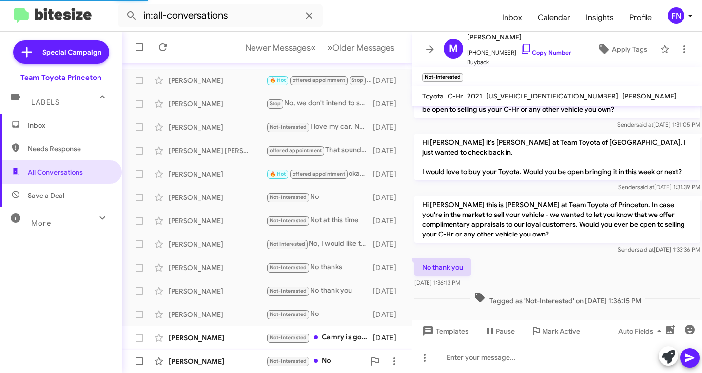
click at [206, 359] on div "Ryan Stapleton" at bounding box center [218, 361] width 98 height 10
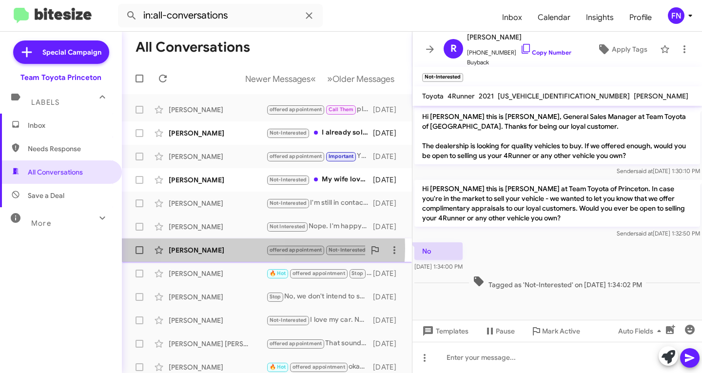
drag, startPoint x: 221, startPoint y: 248, endPoint x: 226, endPoint y: 244, distance: 6.6
click at [222, 248] on div "Paul Jedziniak" at bounding box center [218, 250] width 98 height 10
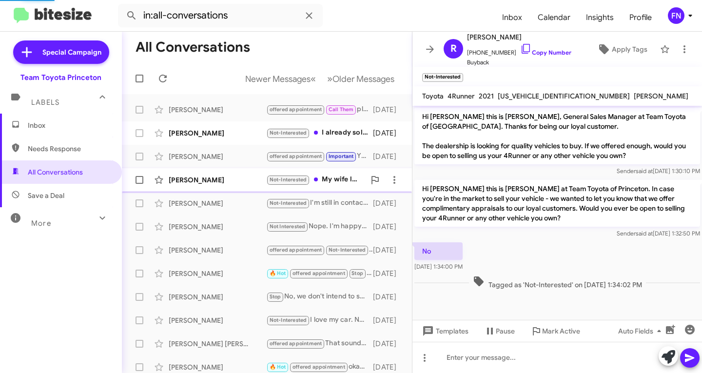
click at [237, 172] on div "Earle Meyers Not-Interested My wife loves her Prius. We are not interested in s…" at bounding box center [267, 180] width 274 height 20
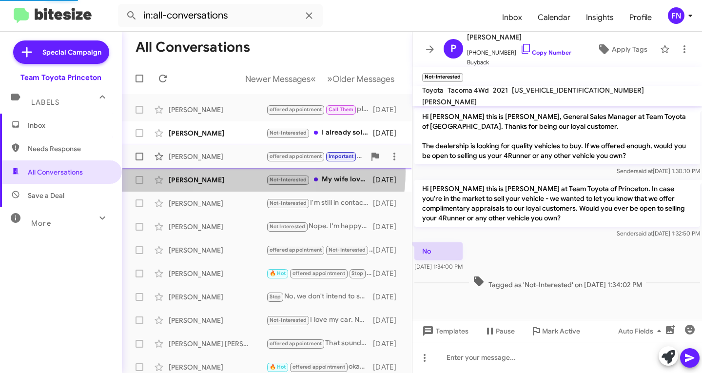
scroll to position [83, 0]
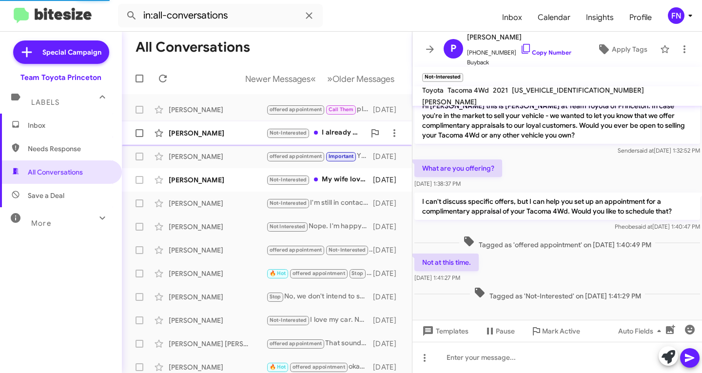
click at [236, 131] on div "Steven Jula" at bounding box center [218, 133] width 98 height 10
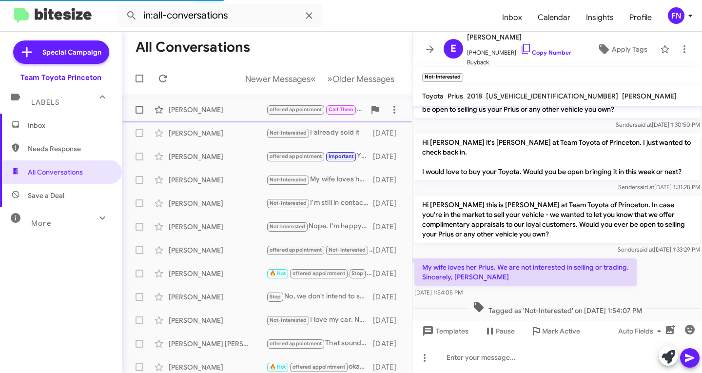
click at [241, 107] on div "Frank Nettleton" at bounding box center [218, 110] width 98 height 10
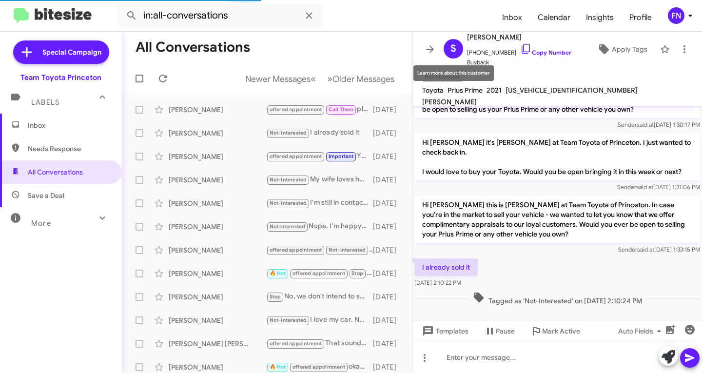
scroll to position [33, 0]
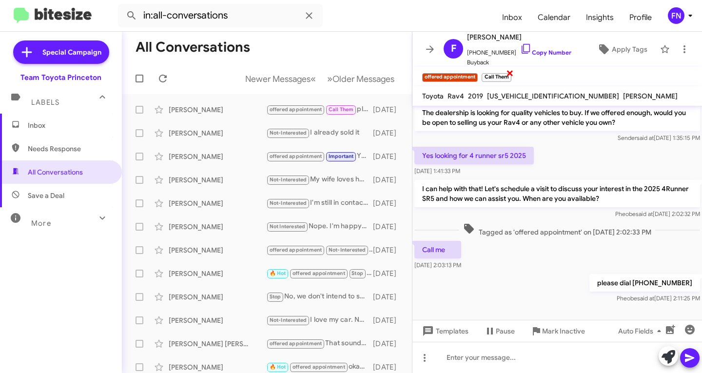
click at [508, 72] on span "×" at bounding box center [510, 73] width 8 height 12
click at [227, 158] on div "Patrick Eltouny" at bounding box center [218, 157] width 98 height 10
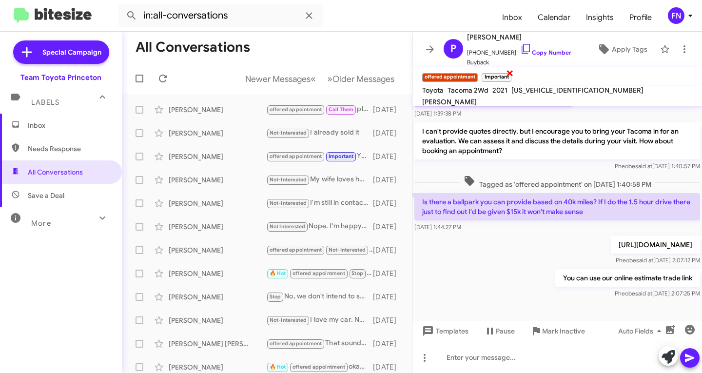
click at [510, 77] on span "×" at bounding box center [510, 73] width 8 height 12
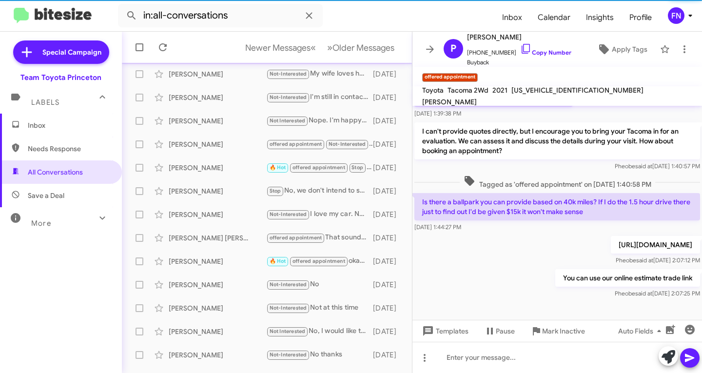
scroll to position [193, 0]
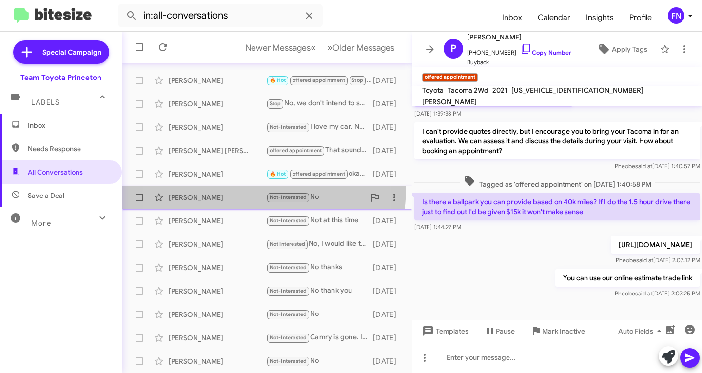
click at [212, 186] on span "Michael Awad Not-Interested No 2 days ago" at bounding box center [267, 197] width 290 height 23
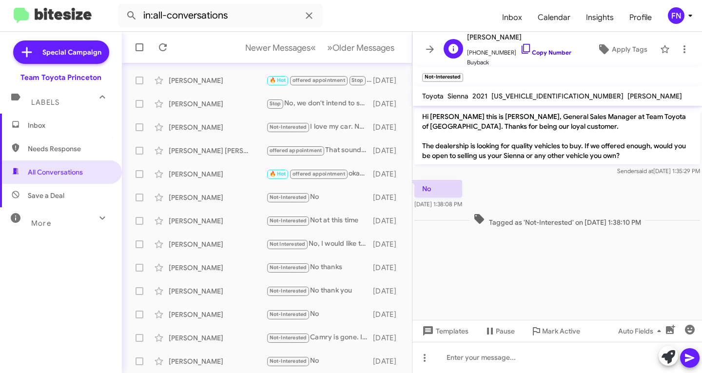
click at [536, 50] on link "Copy Number" at bounding box center [545, 52] width 51 height 7
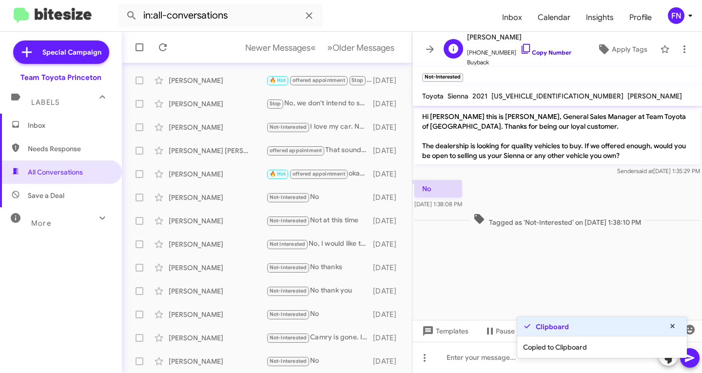
click at [536, 50] on link "Copy Number" at bounding box center [545, 52] width 51 height 7
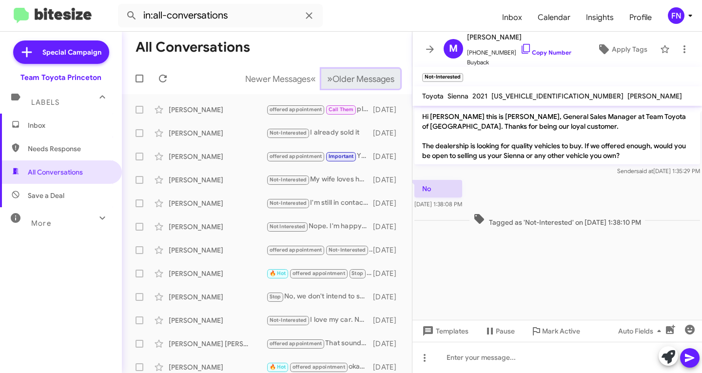
click at [361, 75] on span "Older Messages" at bounding box center [364, 79] width 62 height 11
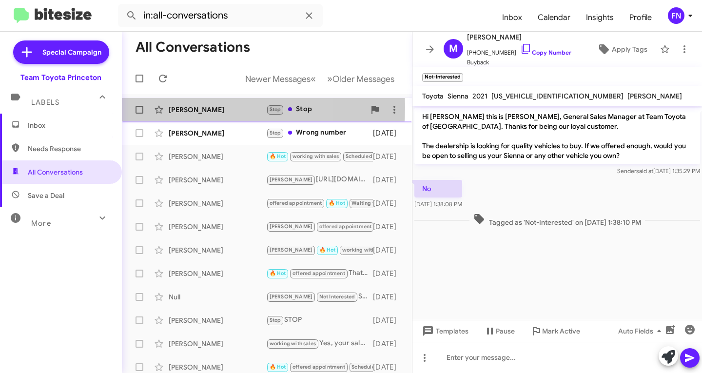
click at [183, 107] on div "Nicholas Ziakas" at bounding box center [218, 110] width 98 height 10
click at [185, 131] on div "Sean Savage" at bounding box center [218, 133] width 98 height 10
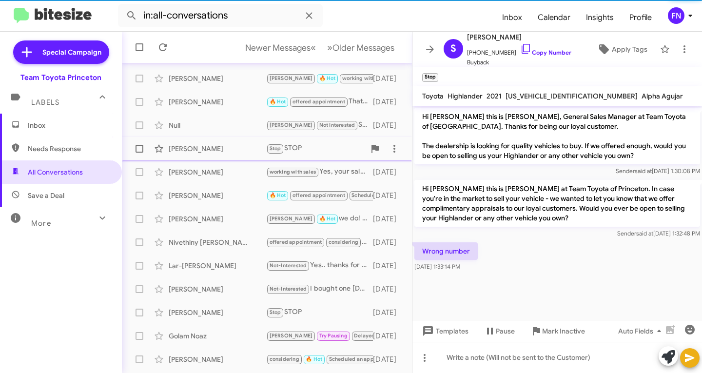
scroll to position [193, 0]
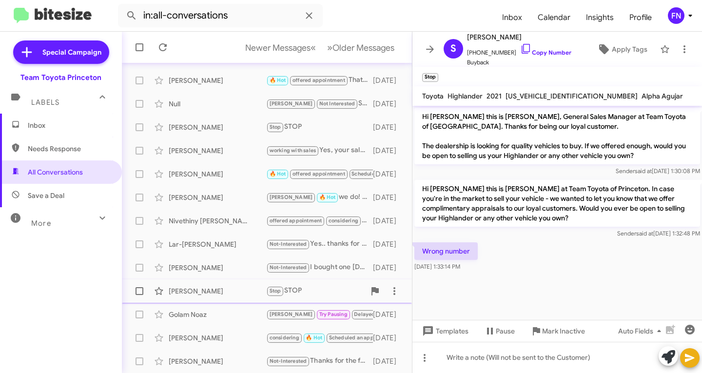
drag, startPoint x: 217, startPoint y: 315, endPoint x: 244, endPoint y: 282, distance: 42.3
click at [216, 315] on div "Golam Noaz" at bounding box center [218, 315] width 98 height 10
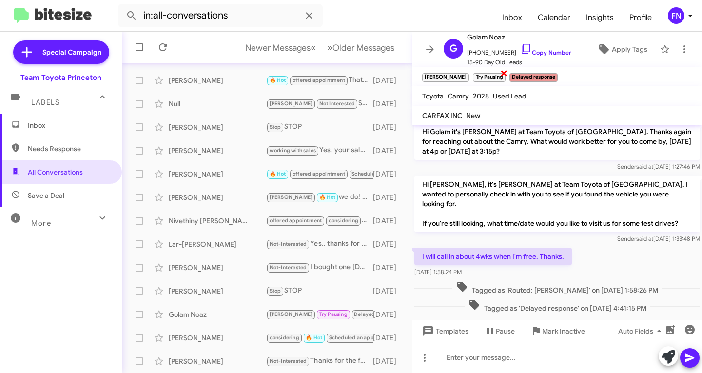
click at [500, 73] on span "×" at bounding box center [504, 73] width 8 height 12
click at [236, 315] on div "Golam Noaz" at bounding box center [218, 315] width 98 height 10
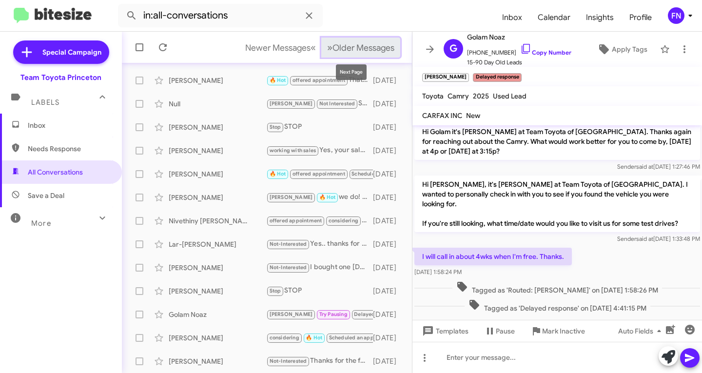
click at [354, 43] on span "Older Messages" at bounding box center [364, 47] width 62 height 11
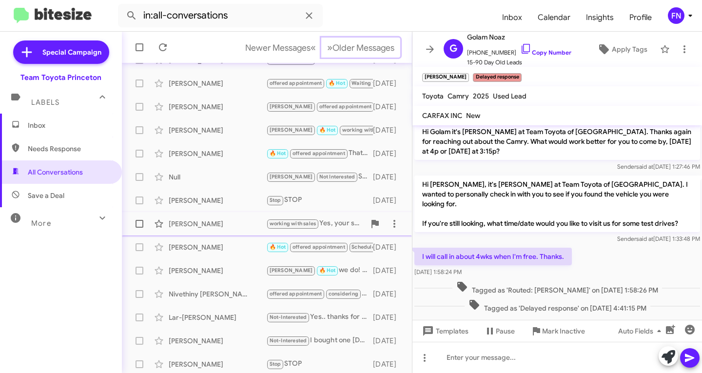
scroll to position [193, 0]
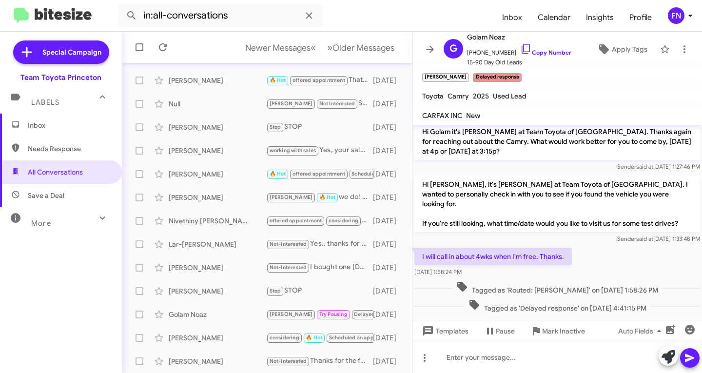
click at [61, 13] on img at bounding box center [53, 16] width 78 height 16
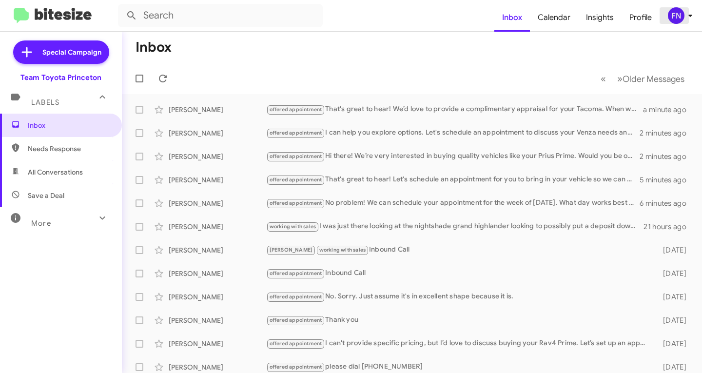
click at [685, 16] on span "FN" at bounding box center [681, 15] width 29 height 17
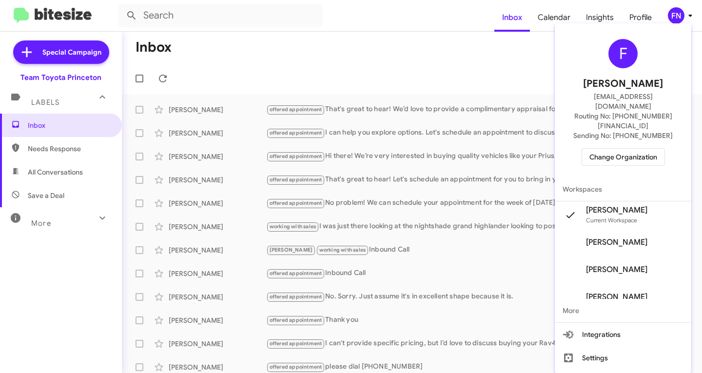
click at [621, 149] on span "Change Organization" at bounding box center [623, 157] width 68 height 17
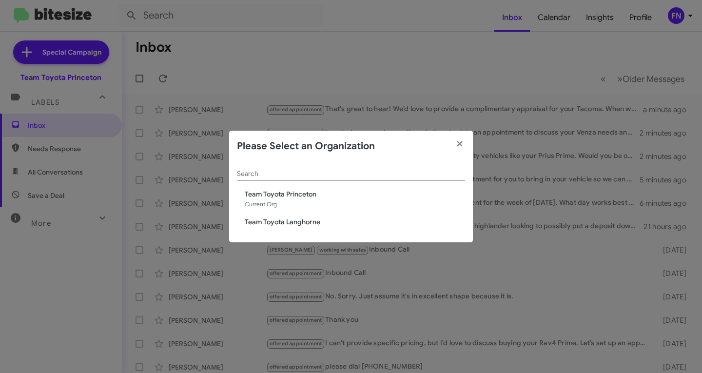
click at [309, 224] on span "Team Toyota Langhorne" at bounding box center [355, 222] width 220 height 10
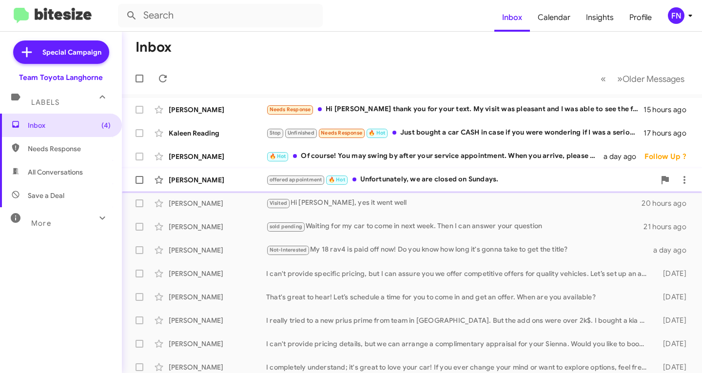
click at [233, 177] on div "[PERSON_NAME]" at bounding box center [218, 180] width 98 height 10
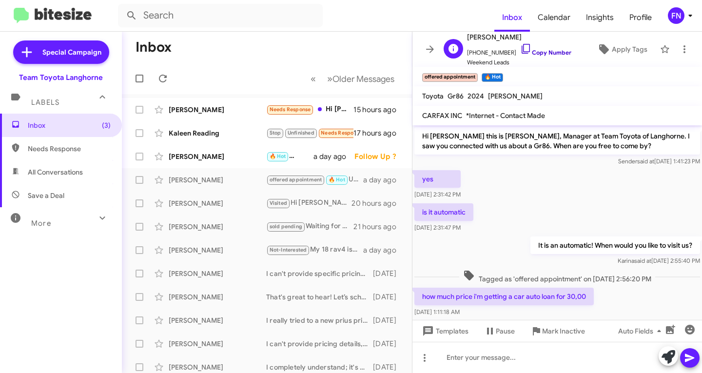
click at [535, 46] on span "[PHONE_NUMBER] Copy Number" at bounding box center [519, 50] width 104 height 15
click at [535, 51] on link "Copy Number" at bounding box center [545, 52] width 51 height 7
click at [207, 151] on div "[PERSON_NAME] 🔥 Hot Of course! You may swing by after your service appointment.…" at bounding box center [267, 157] width 274 height 20
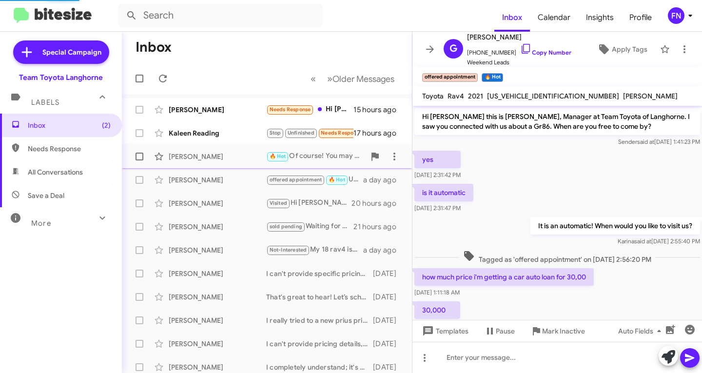
scroll to position [168, 0]
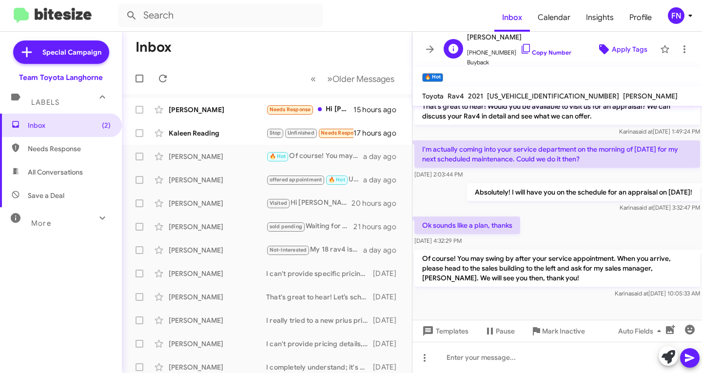
click at [600, 50] on icon at bounding box center [604, 49] width 10 height 10
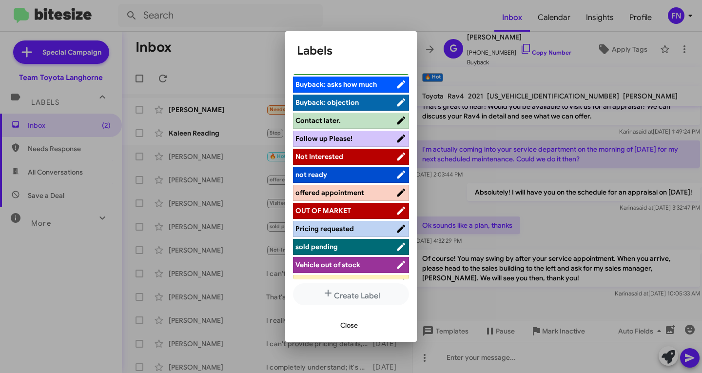
scroll to position [0, 0]
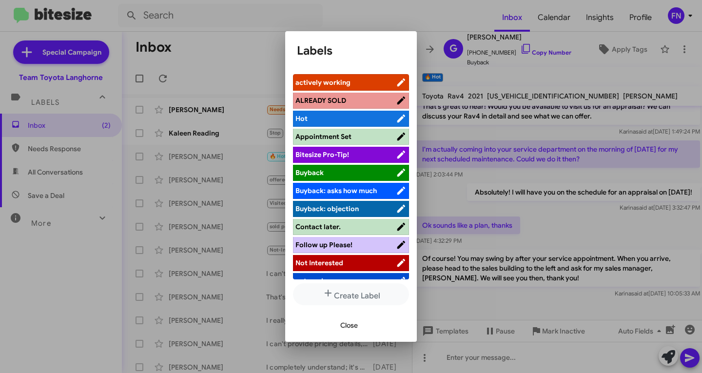
click at [339, 135] on span "Appointment Set" at bounding box center [323, 136] width 56 height 9
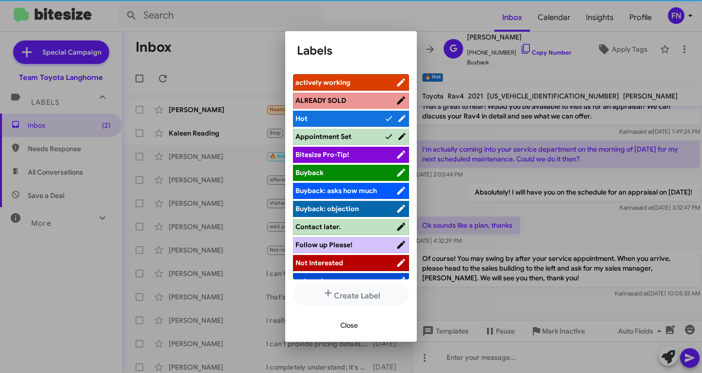
click at [358, 320] on button "Close" at bounding box center [349, 325] width 33 height 18
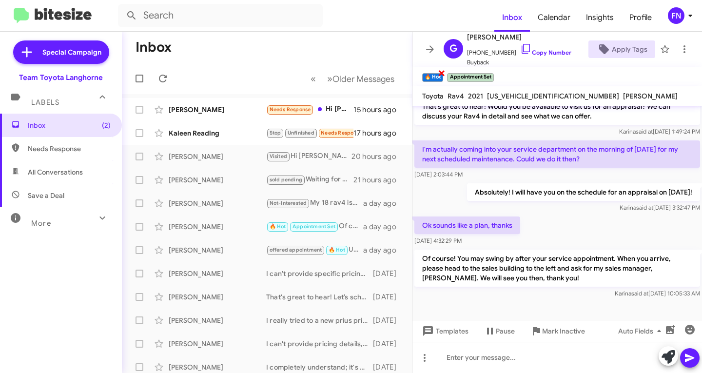
click at [441, 74] on span "×" at bounding box center [442, 73] width 8 height 12
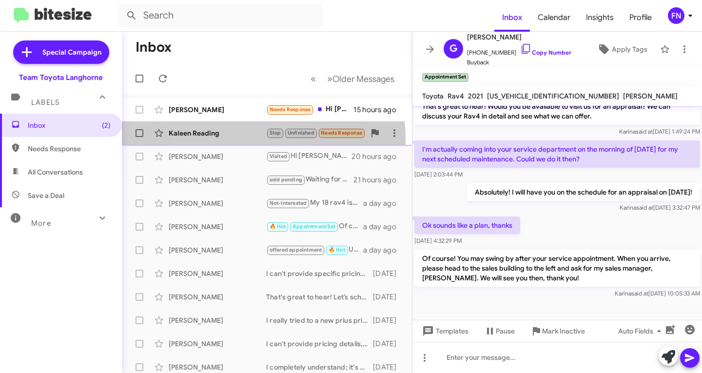
click at [226, 139] on div "Kaleen Reading Stop Unfinished Needs Response 🔥 Hot Just bought a car CASH in c…" at bounding box center [267, 133] width 274 height 20
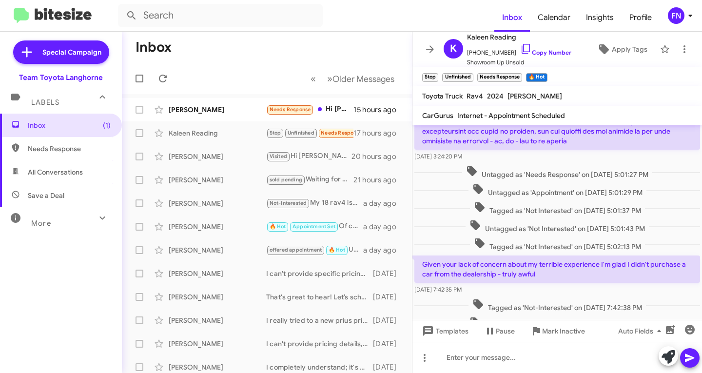
scroll to position [75, 0]
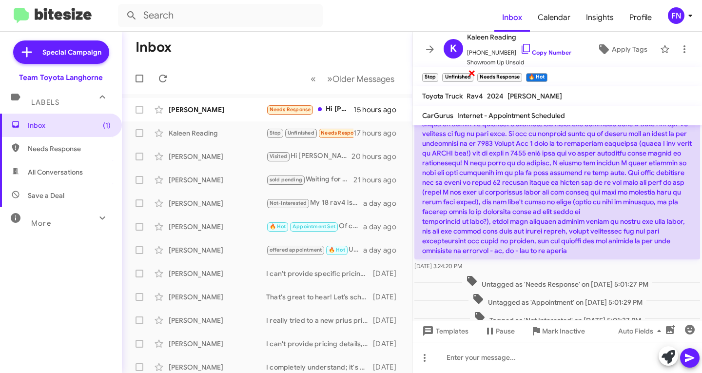
click at [474, 71] on span "×" at bounding box center [472, 73] width 8 height 12
click at [434, 73] on small "Stop" at bounding box center [430, 77] width 16 height 9
click at [484, 75] on span "×" at bounding box center [486, 73] width 8 height 12
click at [459, 75] on span "×" at bounding box center [462, 73] width 8 height 12
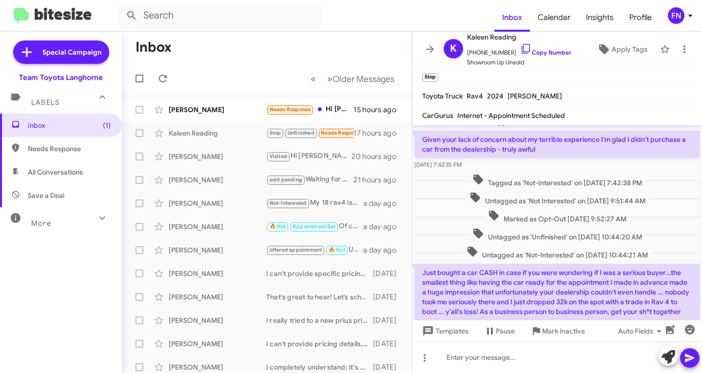
scroll to position [367, 0]
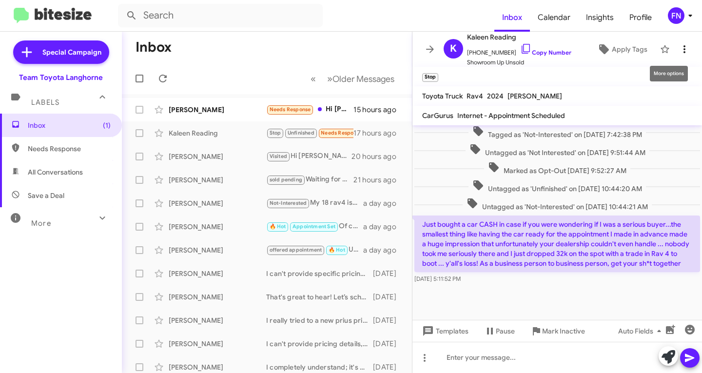
click at [679, 51] on icon at bounding box center [685, 49] width 12 height 12
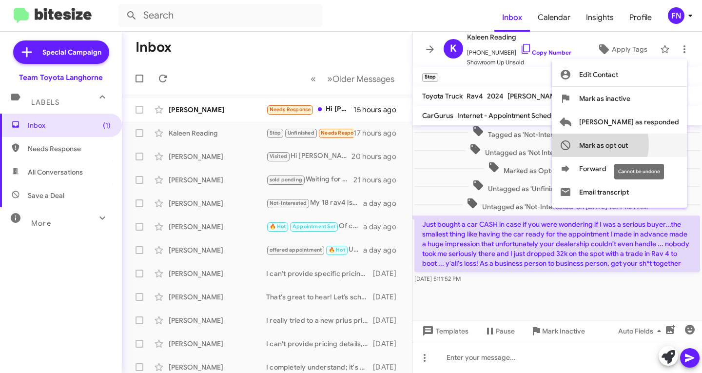
click at [628, 144] on span "Mark as opt out" at bounding box center [603, 145] width 49 height 23
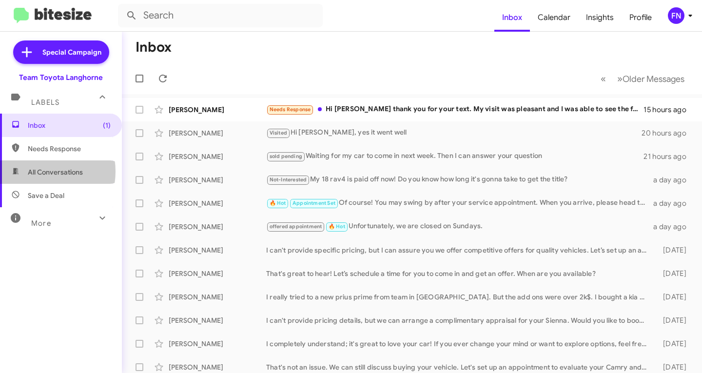
click at [50, 172] on span "All Conversations" at bounding box center [55, 172] width 55 height 10
type input "in:all-conversations"
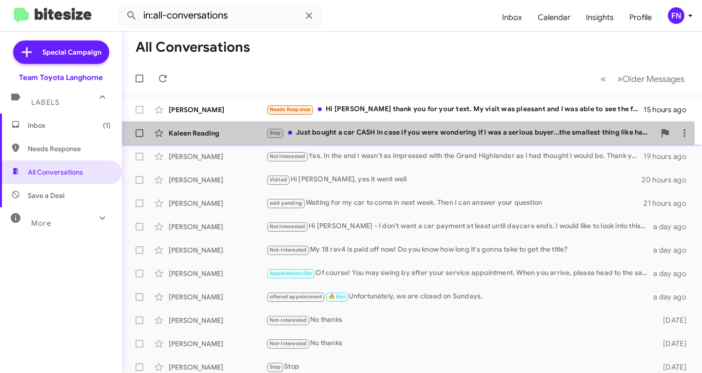
click at [212, 135] on div "Kaleen Reading" at bounding box center [218, 133] width 98 height 10
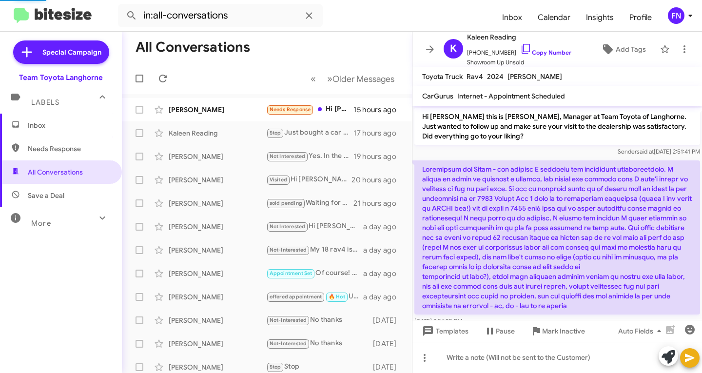
scroll to position [409, 0]
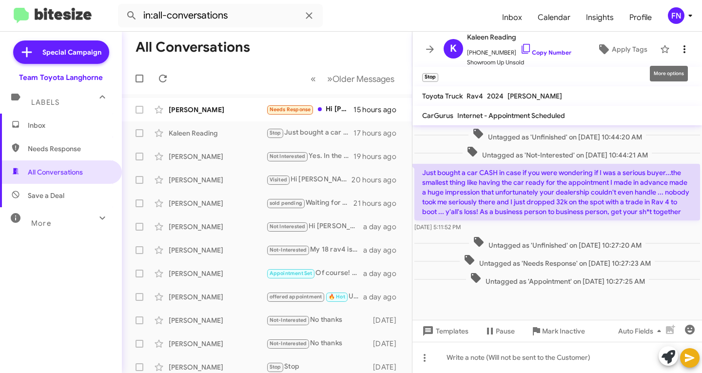
click at [682, 45] on icon at bounding box center [685, 49] width 12 height 12
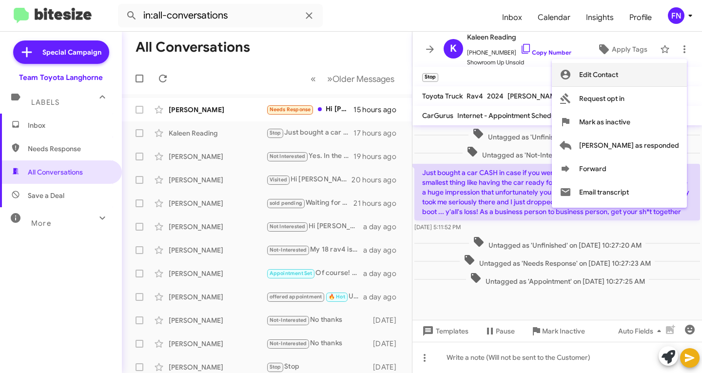
click at [618, 74] on span "Edit Contact" at bounding box center [598, 74] width 39 height 23
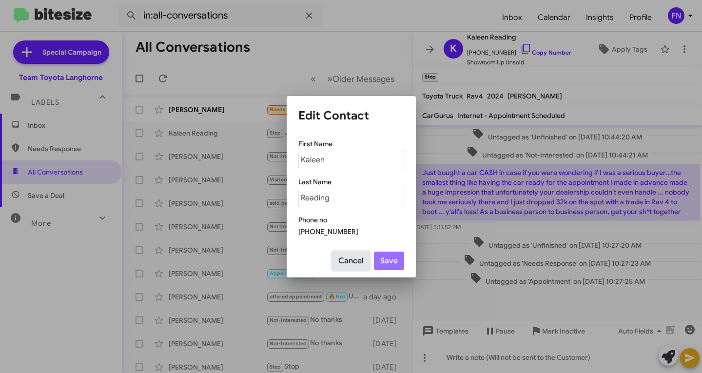
click at [350, 262] on button "Cancel" at bounding box center [351, 261] width 38 height 19
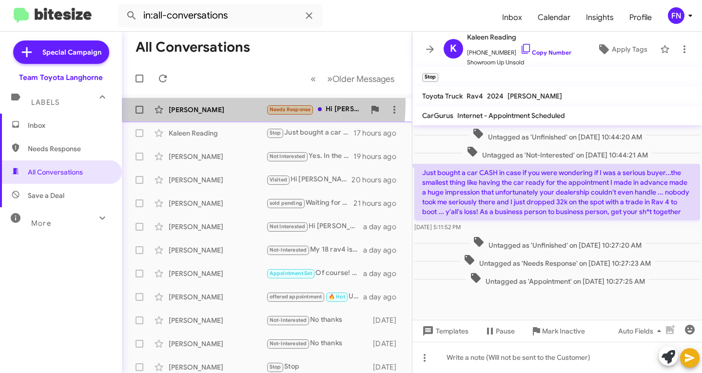
click at [187, 102] on div "[PERSON_NAME] Needs Response Hi [PERSON_NAME] thank you for your text. My visit…" at bounding box center [267, 110] width 274 height 20
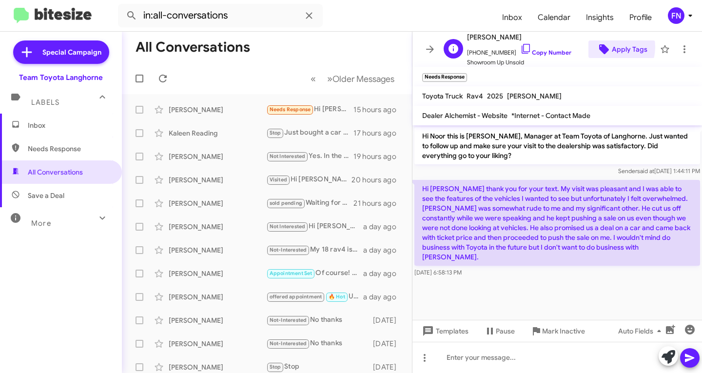
click at [603, 47] on icon at bounding box center [604, 49] width 12 height 12
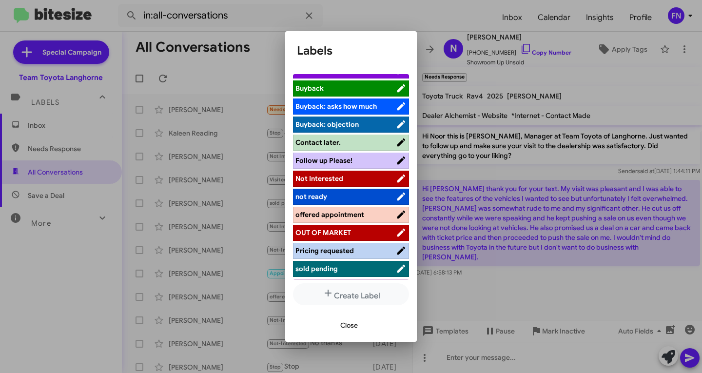
scroll to position [138, 0]
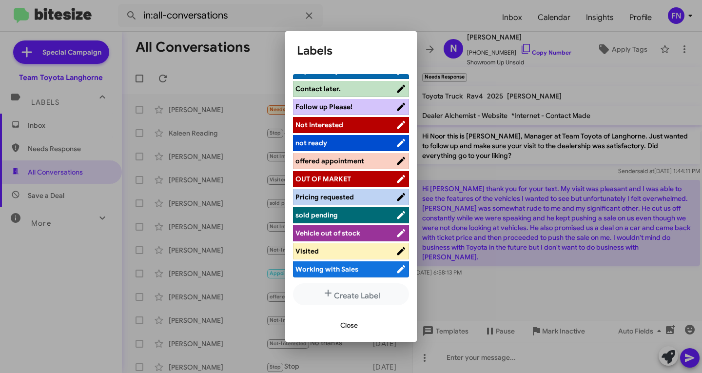
click at [328, 253] on span "Visited" at bounding box center [345, 251] width 100 height 10
click at [342, 322] on span "Close" at bounding box center [349, 325] width 18 height 18
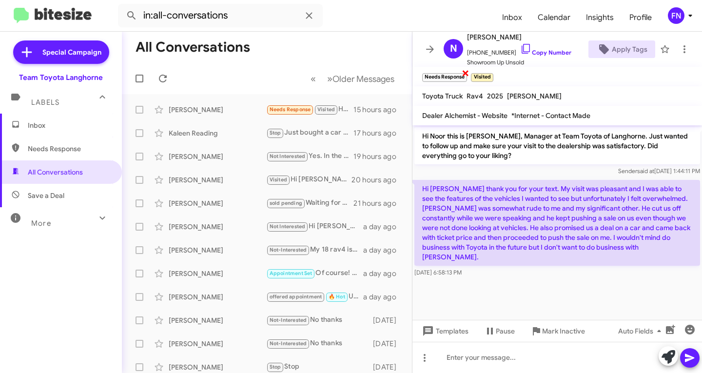
click at [462, 77] on span "×" at bounding box center [466, 73] width 8 height 12
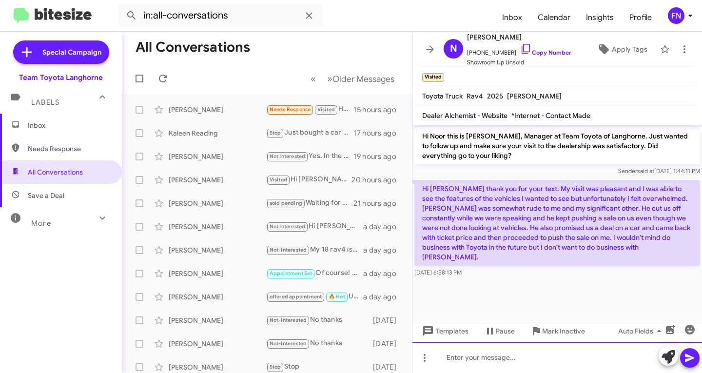
click at [601, 357] on div at bounding box center [557, 357] width 290 height 31
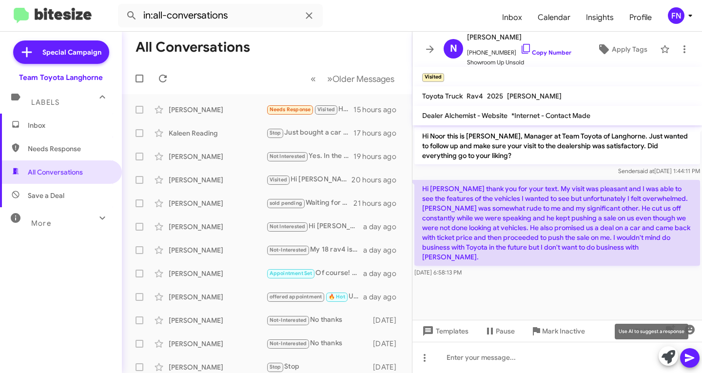
click at [671, 351] on icon at bounding box center [669, 357] width 14 height 14
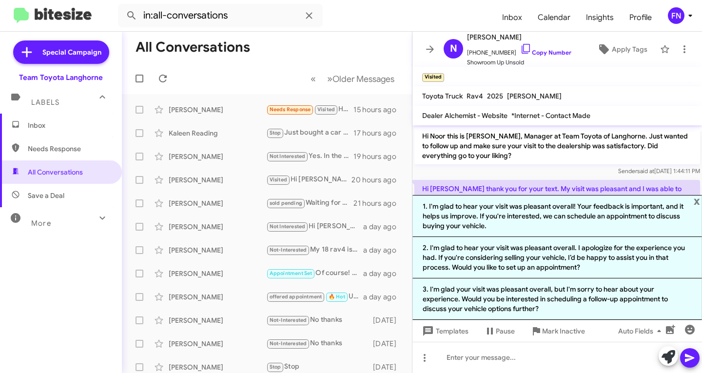
click at [252, 72] on mat-toolbar-row "« Previous » Next Older Messages" at bounding box center [267, 78] width 290 height 31
click at [53, 118] on span "Inbox" at bounding box center [61, 125] width 122 height 23
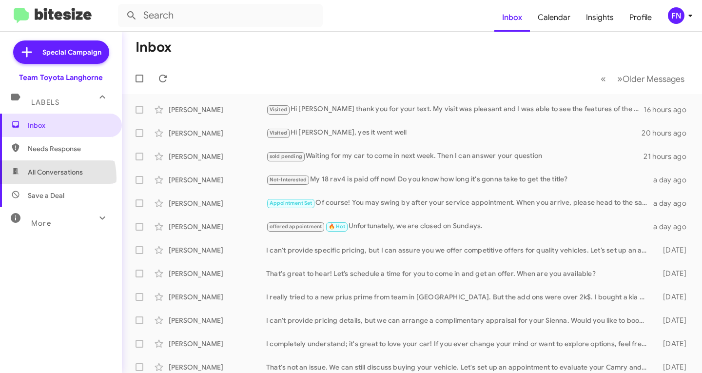
click at [43, 179] on span "All Conversations" at bounding box center [61, 171] width 122 height 23
type input "in:all-conversations"
